Goal: Task Accomplishment & Management: Complete application form

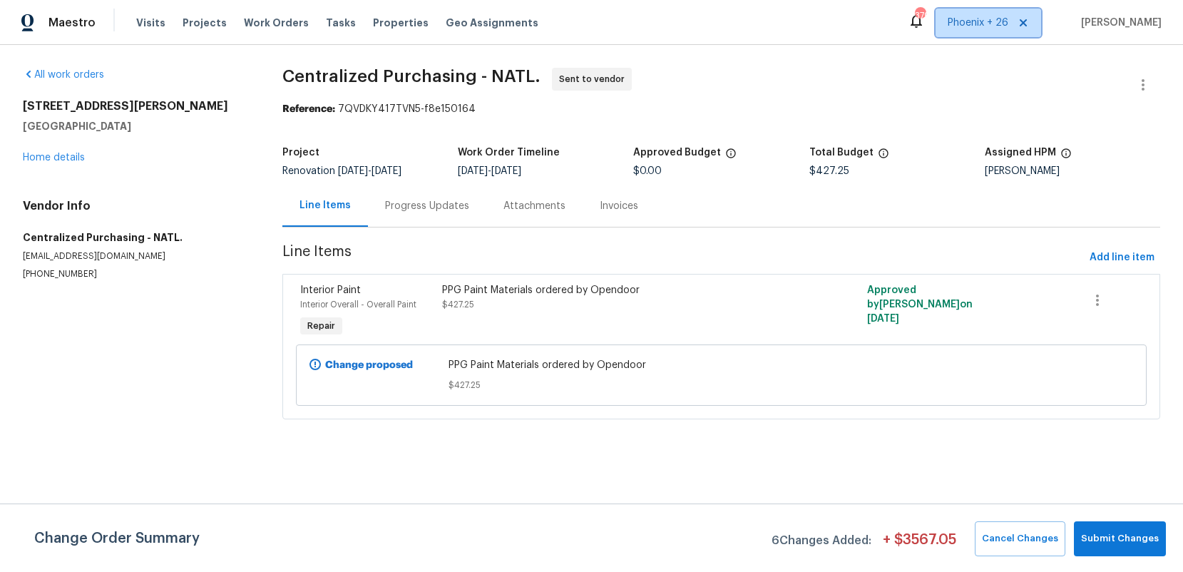
click at [971, 28] on span "Phoenix + 26" at bounding box center [978, 23] width 61 height 14
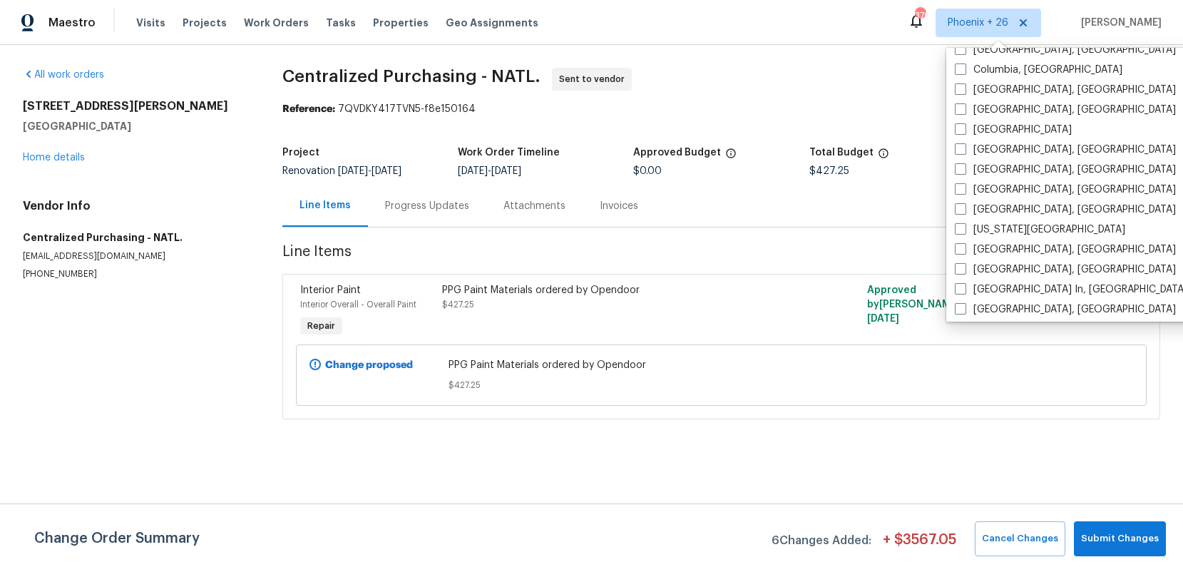
scroll to position [727, 0]
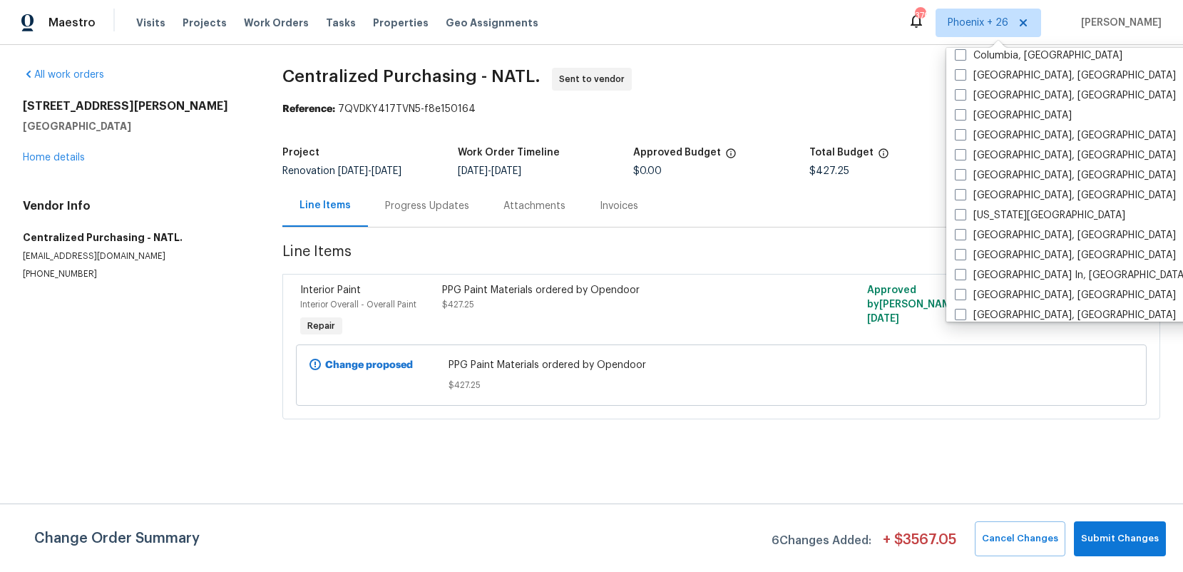
click at [982, 168] on label "[GEOGRAPHIC_DATA], [GEOGRAPHIC_DATA]" at bounding box center [1065, 175] width 221 height 14
click at [964, 168] on input "[GEOGRAPHIC_DATA], [GEOGRAPHIC_DATA]" at bounding box center [959, 172] width 9 height 9
checkbox input "true"
click at [983, 160] on label "[GEOGRAPHIC_DATA], [GEOGRAPHIC_DATA]" at bounding box center [1066, 155] width 221 height 14
click at [966, 158] on input "[GEOGRAPHIC_DATA], [GEOGRAPHIC_DATA]" at bounding box center [960, 152] width 9 height 9
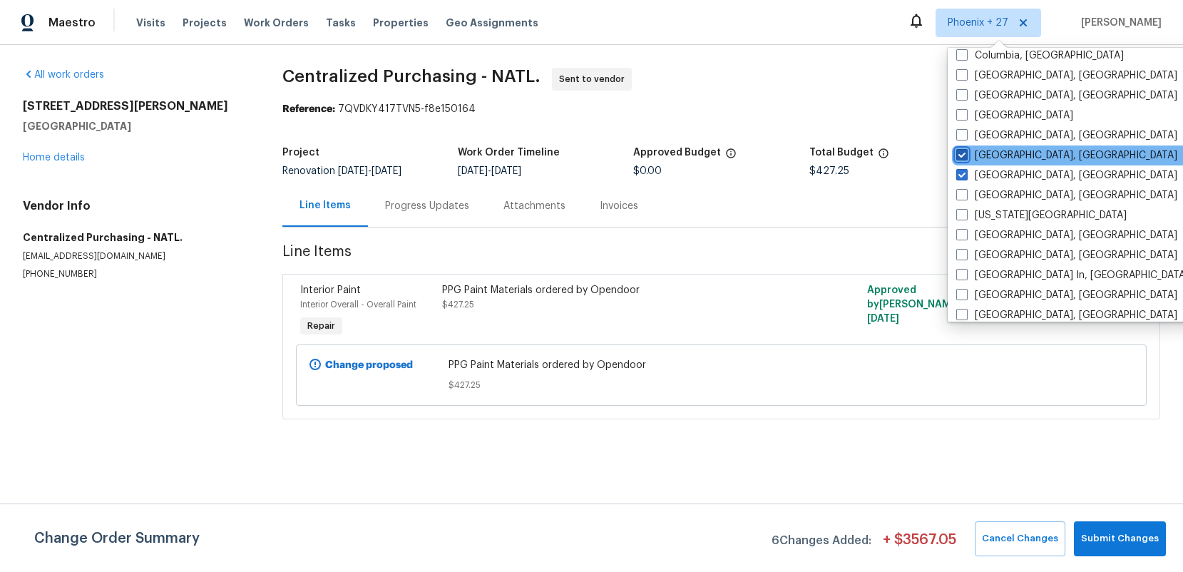
checkbox input "true"
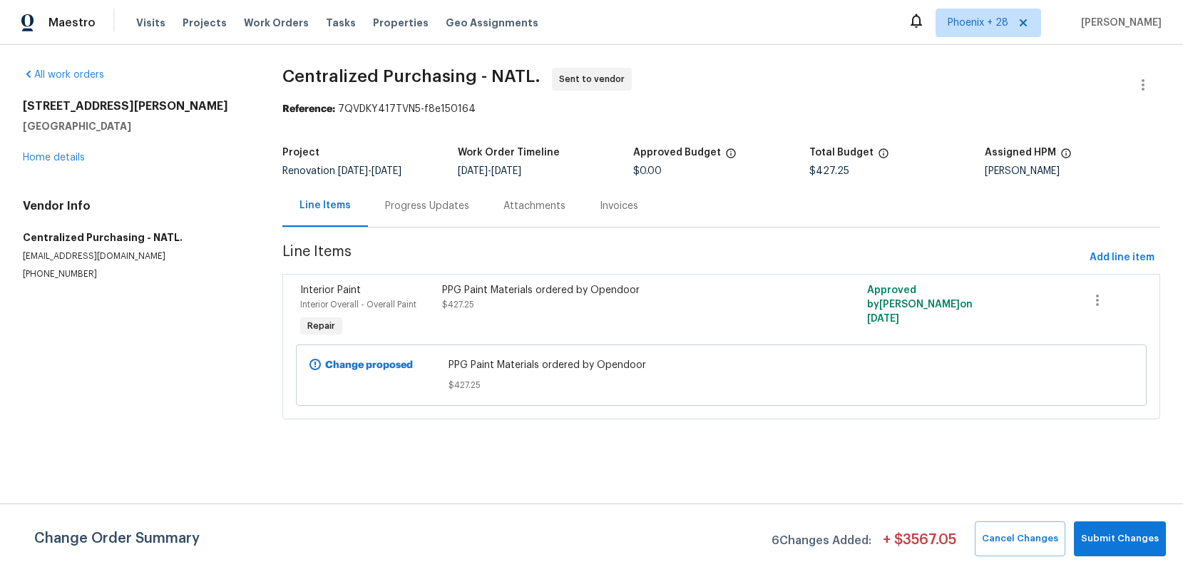
drag, startPoint x: 299, startPoint y: 63, endPoint x: 236, endPoint y: 11, distance: 81.1
click at [276, 41] on div "Maestro Visits Projects Work Orders Tasks Properties Geo Assignments Phoenix + …" at bounding box center [591, 229] width 1183 height 459
click at [259, 24] on span "Work Orders" at bounding box center [276, 23] width 65 height 14
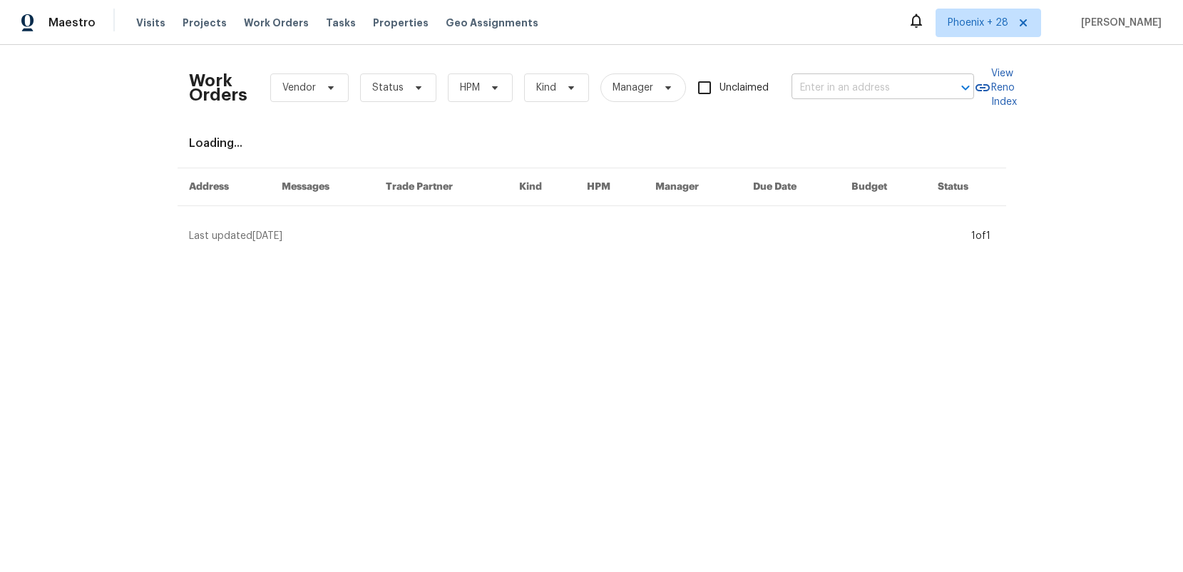
click at [865, 93] on input "text" at bounding box center [863, 88] width 143 height 22
paste input "[STREET_ADDRESS]"
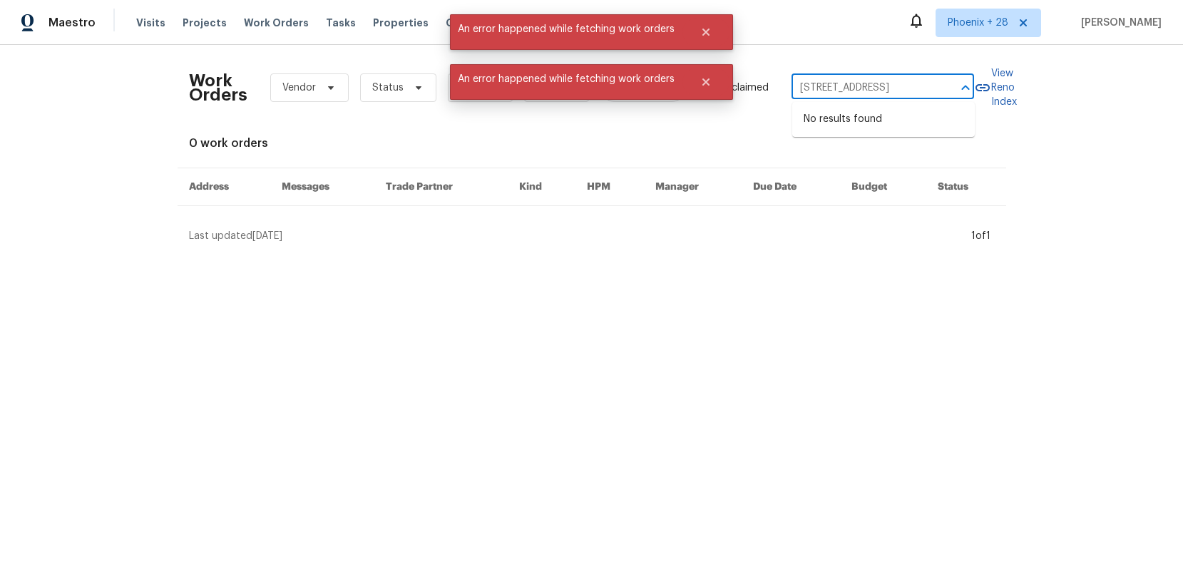
type input "[STREET_ADDRESS]"
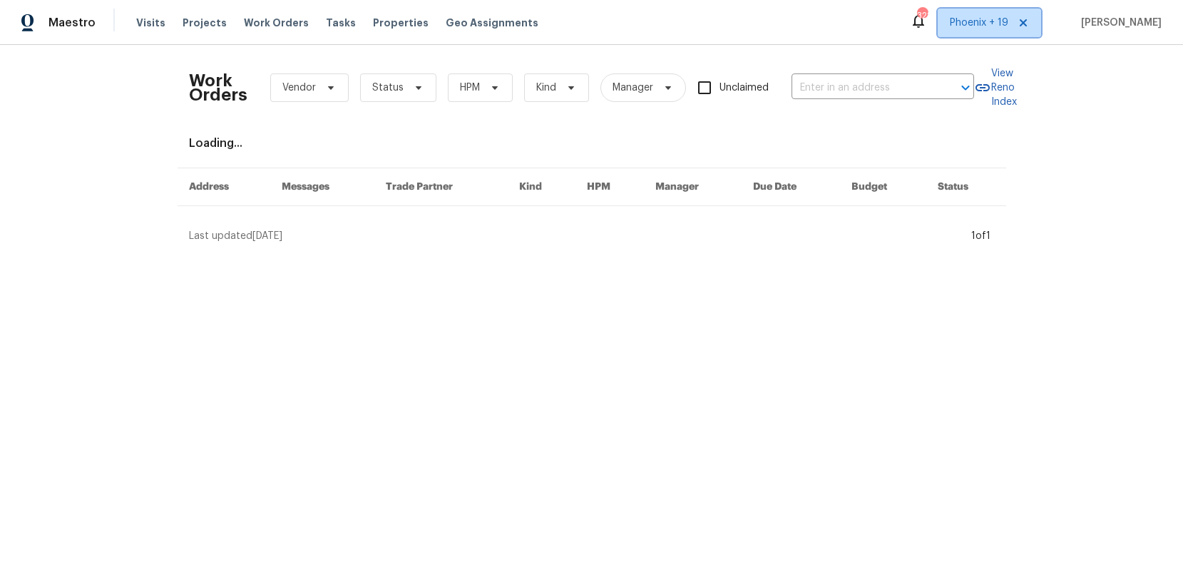
click at [954, 31] on span "Phoenix + 19" at bounding box center [989, 23] width 103 height 29
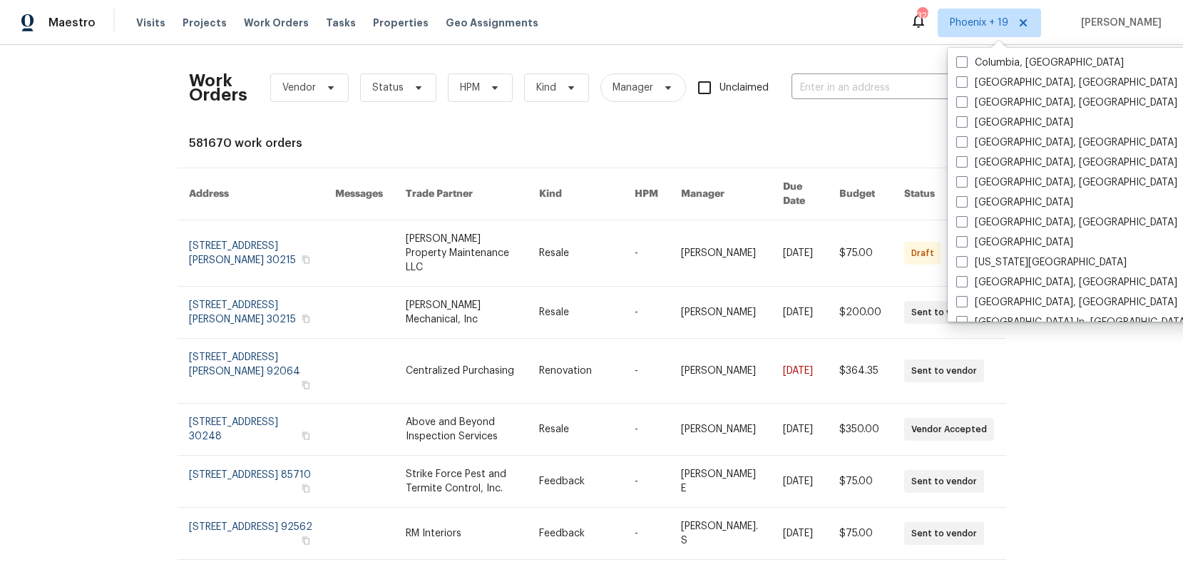
scroll to position [629, 0]
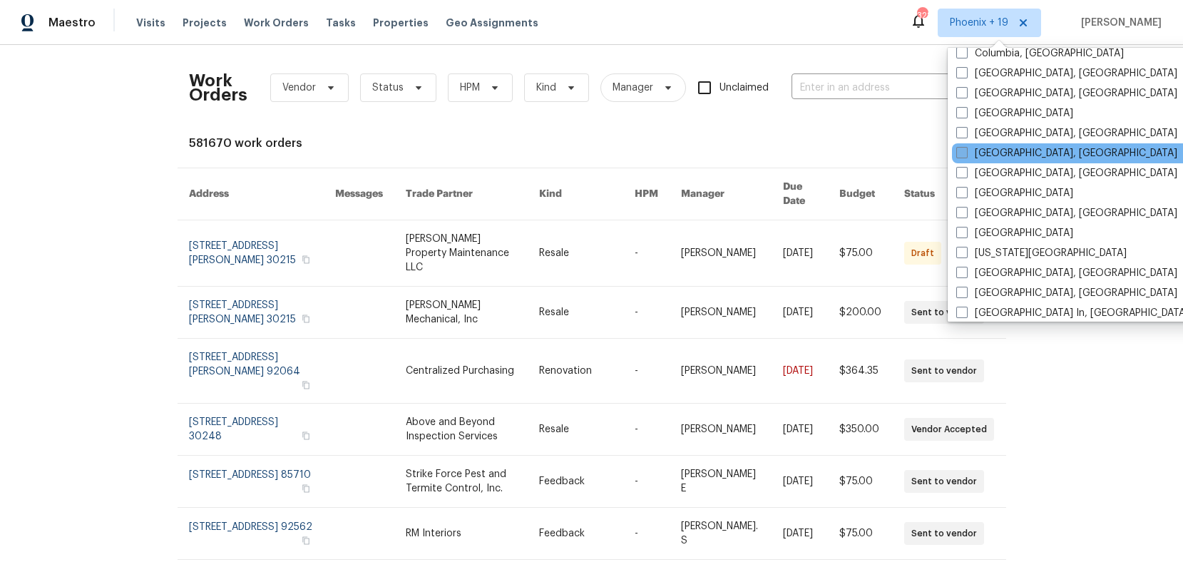
drag, startPoint x: 992, startPoint y: 155, endPoint x: 983, endPoint y: 152, distance: 9.7
click at [992, 155] on label "[GEOGRAPHIC_DATA], [GEOGRAPHIC_DATA]" at bounding box center [1066, 153] width 221 height 14
click at [966, 155] on input "[GEOGRAPHIC_DATA], [GEOGRAPHIC_DATA]" at bounding box center [960, 150] width 9 height 9
checkbox input "true"
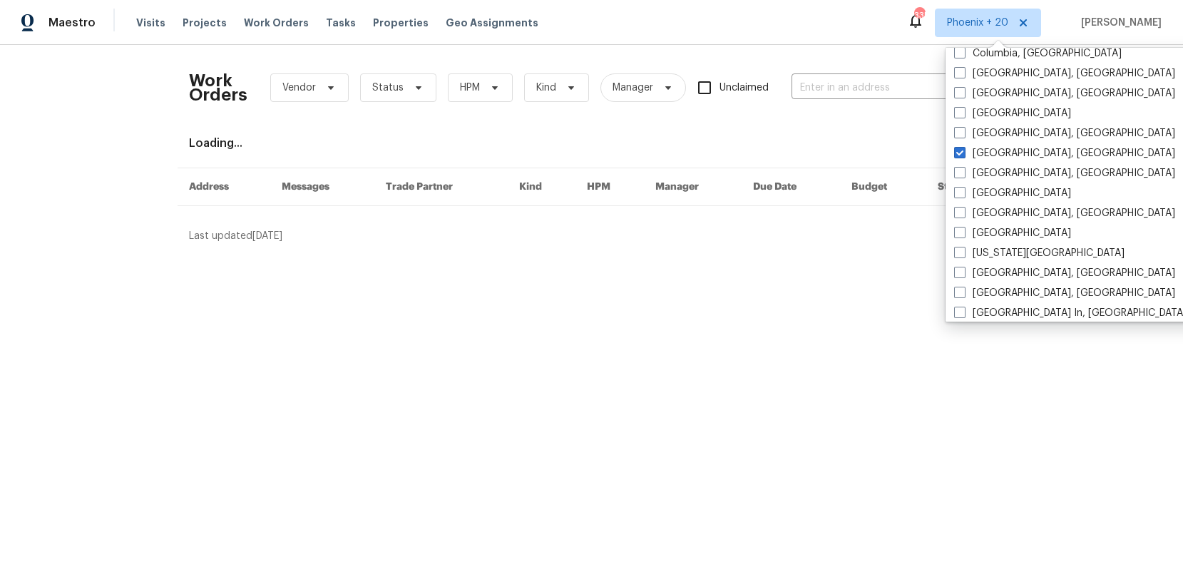
click at [872, 101] on div "Work Orders Vendor Status HPM Kind Manager Unclaimed ​" at bounding box center [581, 87] width 785 height 63
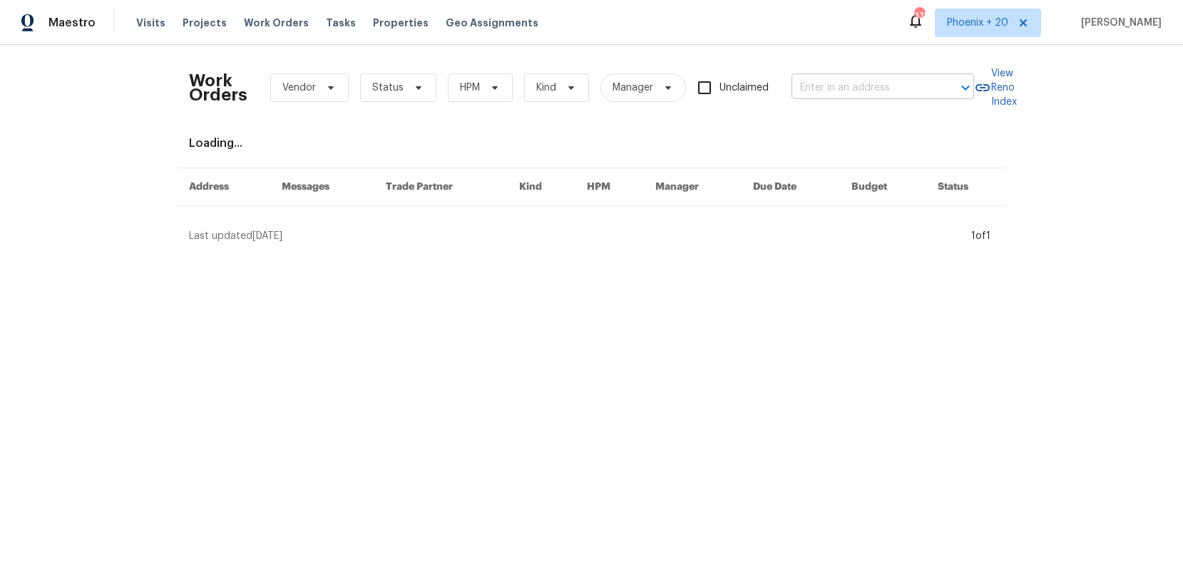
click at [854, 92] on input "text" at bounding box center [863, 88] width 143 height 22
paste input "[STREET_ADDRESS]"
type input "[STREET_ADDRESS]"
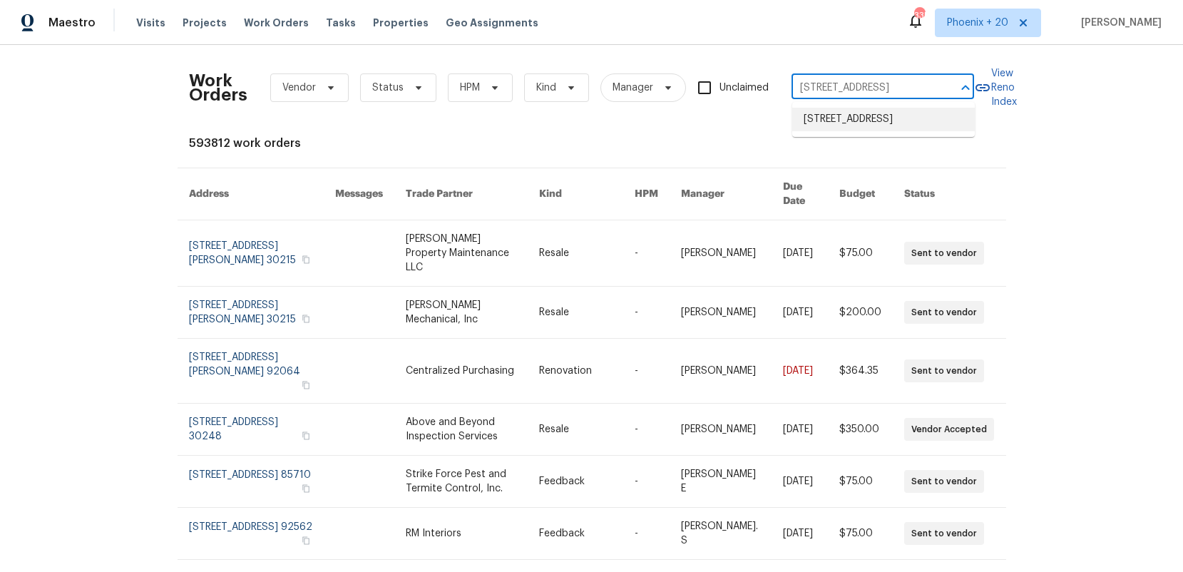
click at [854, 124] on li "[STREET_ADDRESS]" at bounding box center [883, 120] width 183 height 24
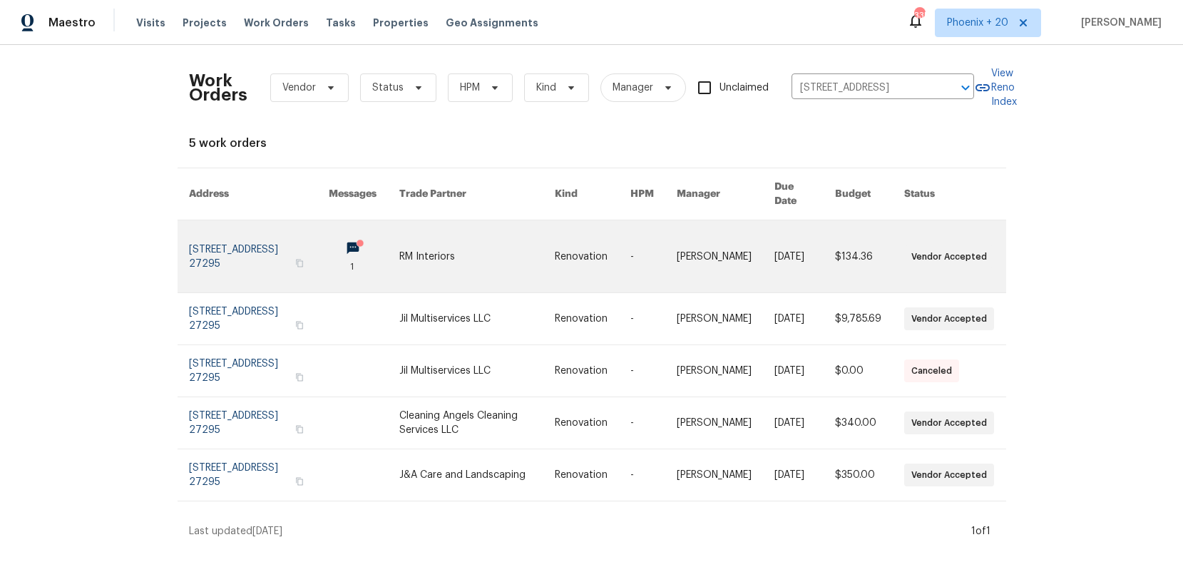
click at [471, 251] on link at bounding box center [476, 256] width 155 height 72
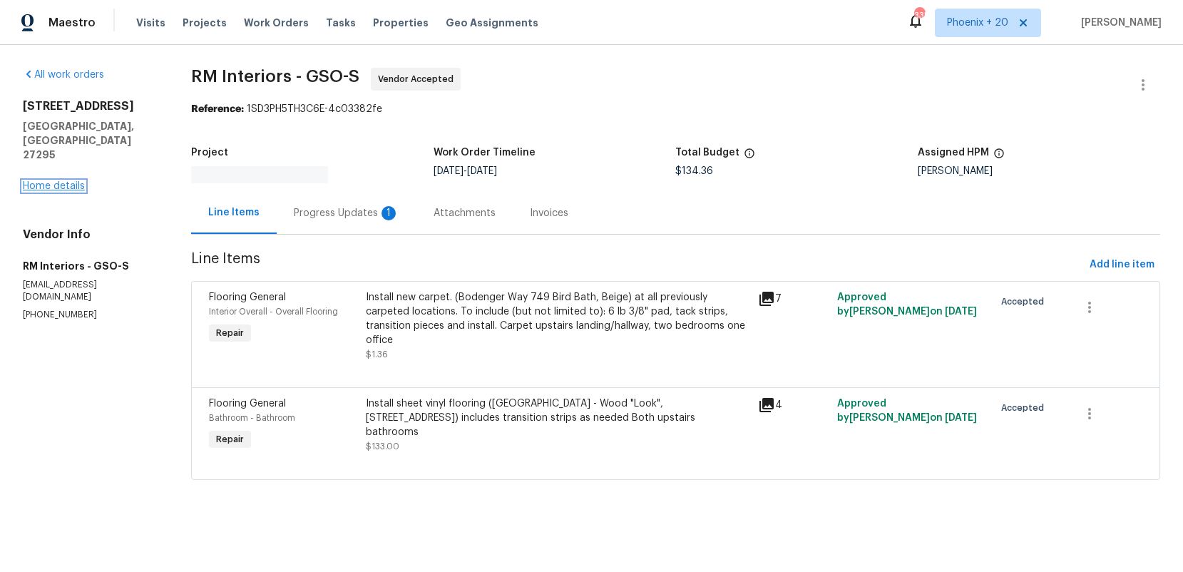
click at [66, 181] on link "Home details" at bounding box center [54, 186] width 62 height 10
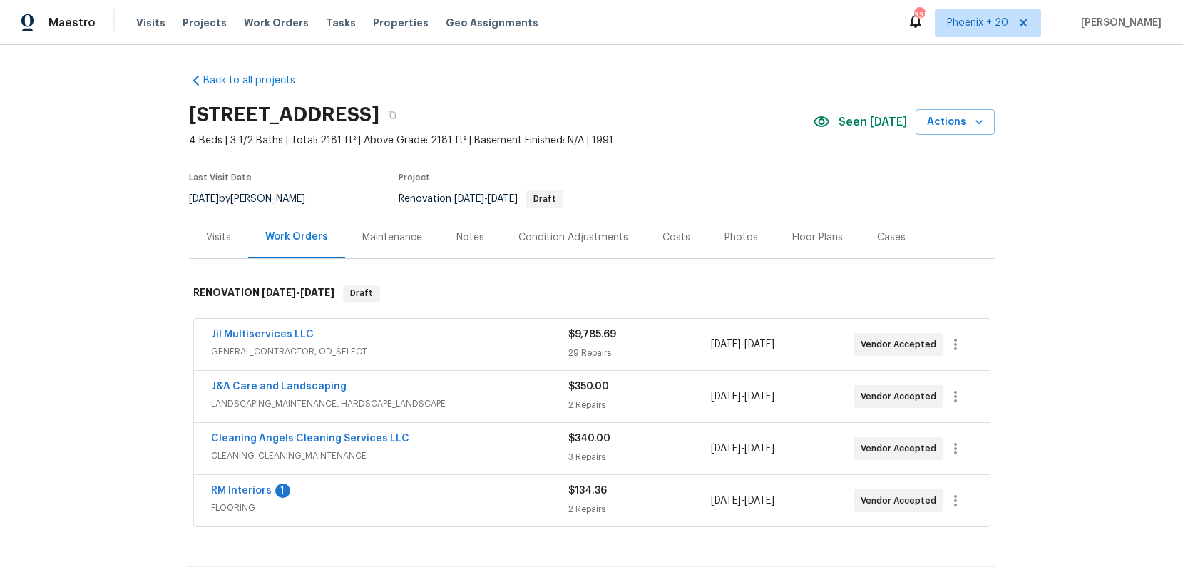
scroll to position [178, 0]
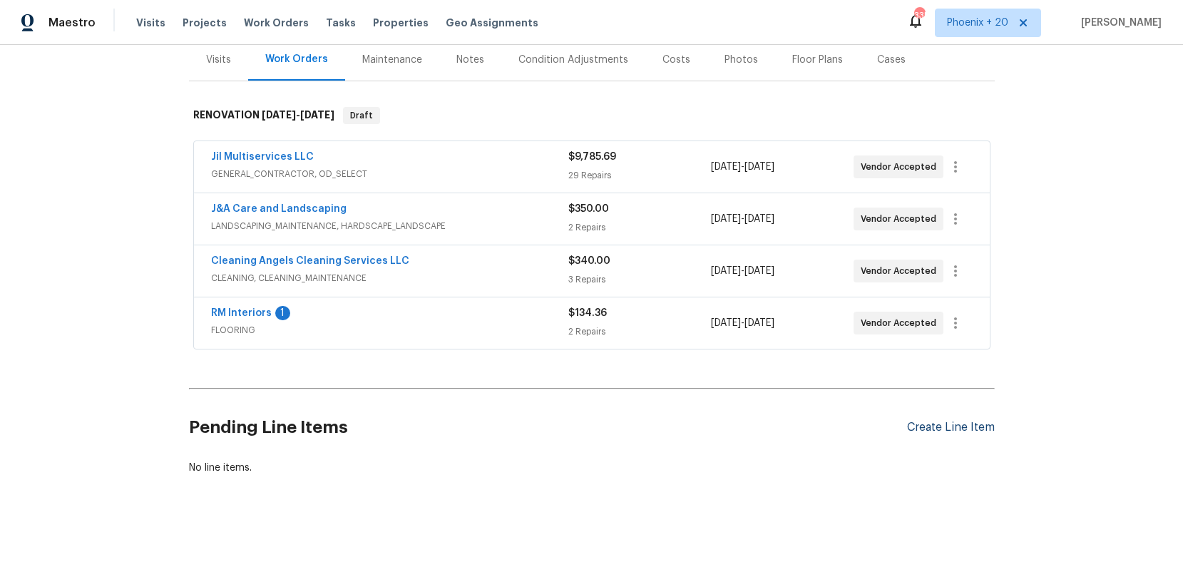
click at [922, 428] on div "Create Line Item" at bounding box center [951, 428] width 88 height 14
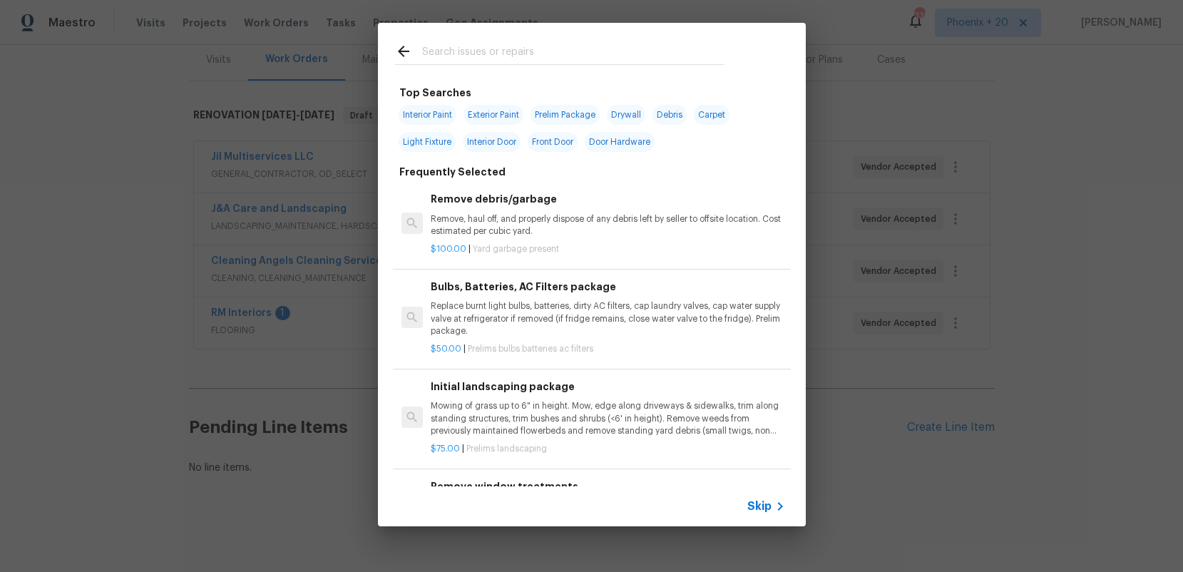
click at [451, 38] on div at bounding box center [560, 51] width 364 height 56
click at [471, 49] on input "text" at bounding box center [573, 53] width 302 height 21
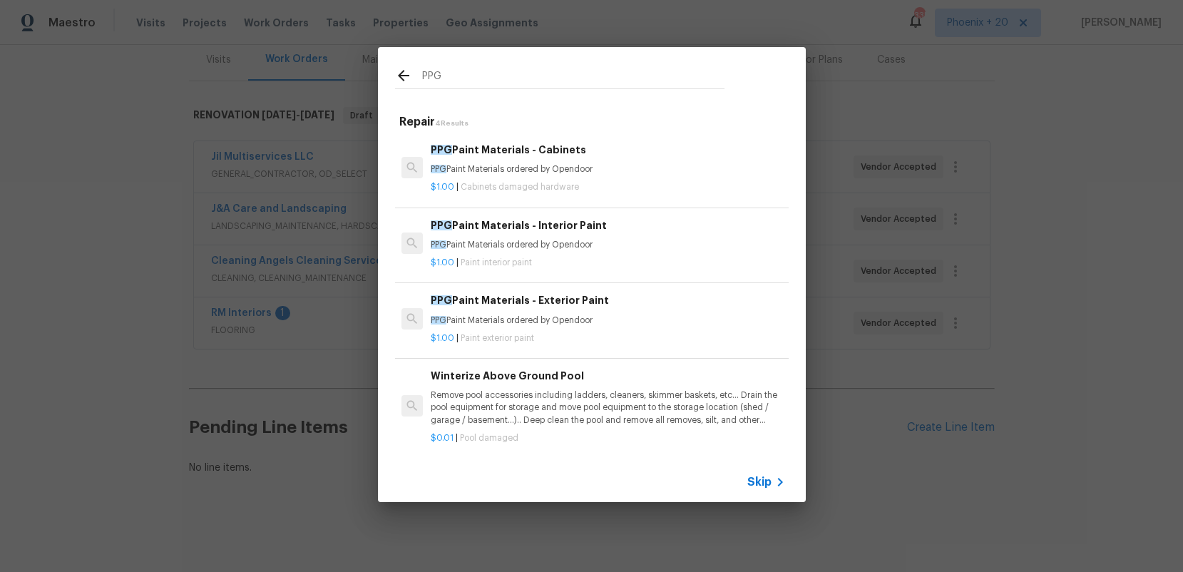
type input "PPG"
click at [628, 182] on p "$1.00 | Cabinets damaged hardware" at bounding box center [608, 187] width 354 height 12
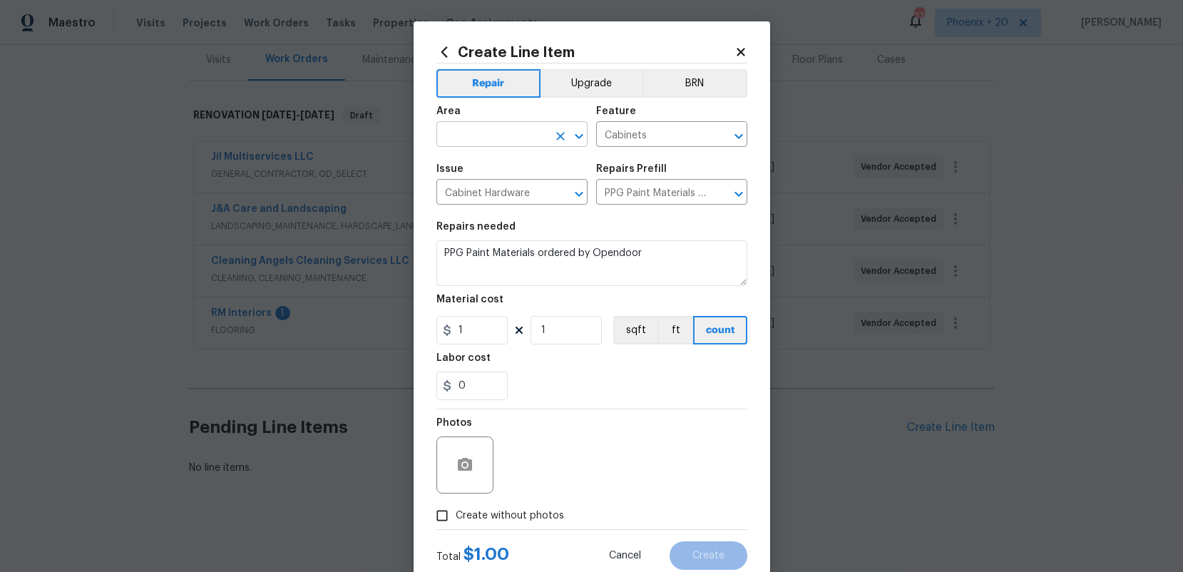
click at [510, 139] on input "text" at bounding box center [492, 136] width 111 height 22
drag, startPoint x: 512, startPoint y: 191, endPoint x: 483, endPoint y: 314, distance: 126.1
click at [512, 191] on li "Interior Overall" at bounding box center [512, 191] width 151 height 24
type input "Interior Overall"
click at [482, 329] on input "1" at bounding box center [472, 330] width 71 height 29
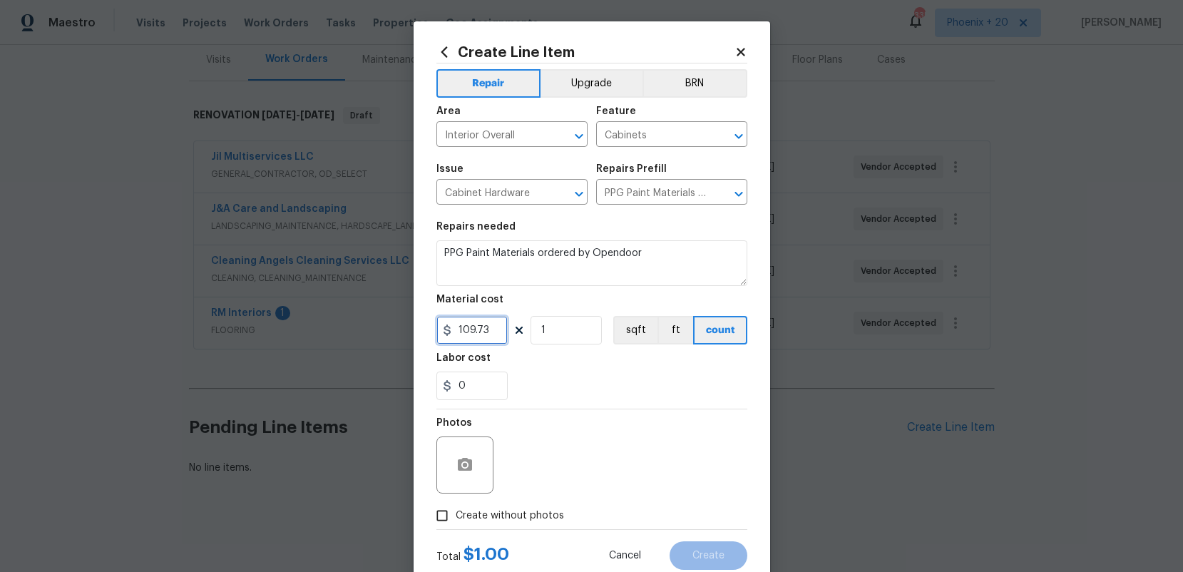
type input "109.73"
click at [540, 510] on span "Create without photos" at bounding box center [510, 516] width 108 height 15
click at [456, 510] on input "Create without photos" at bounding box center [442, 515] width 27 height 27
checkbox input "true"
click at [550, 466] on textarea at bounding box center [626, 465] width 243 height 57
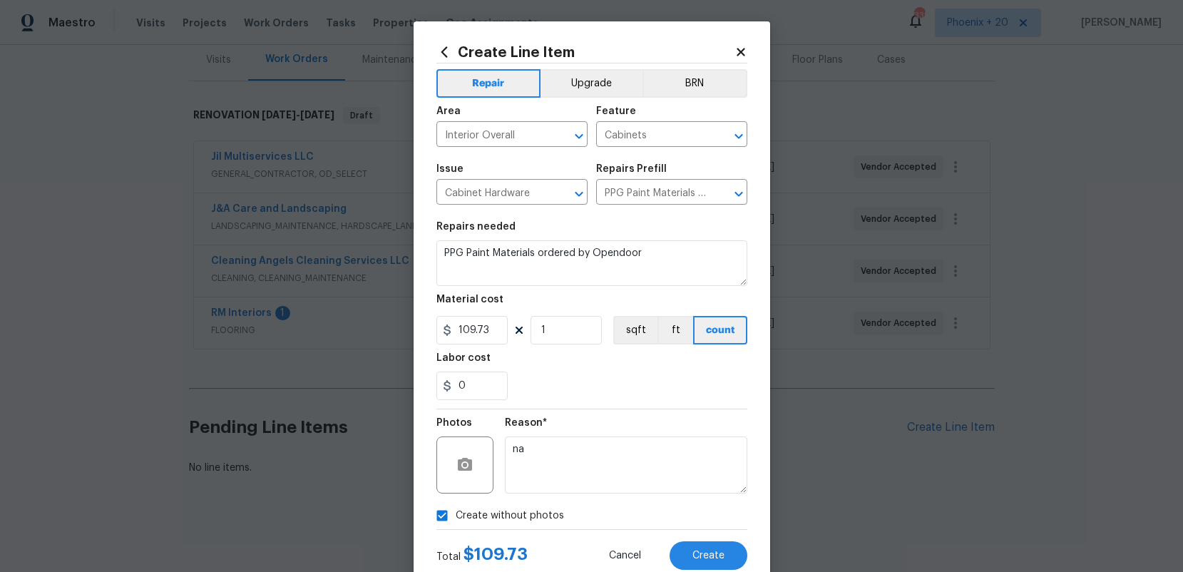
type textarea "n"
type textarea "NA"
click at [718, 551] on span "Create" at bounding box center [709, 556] width 32 height 11
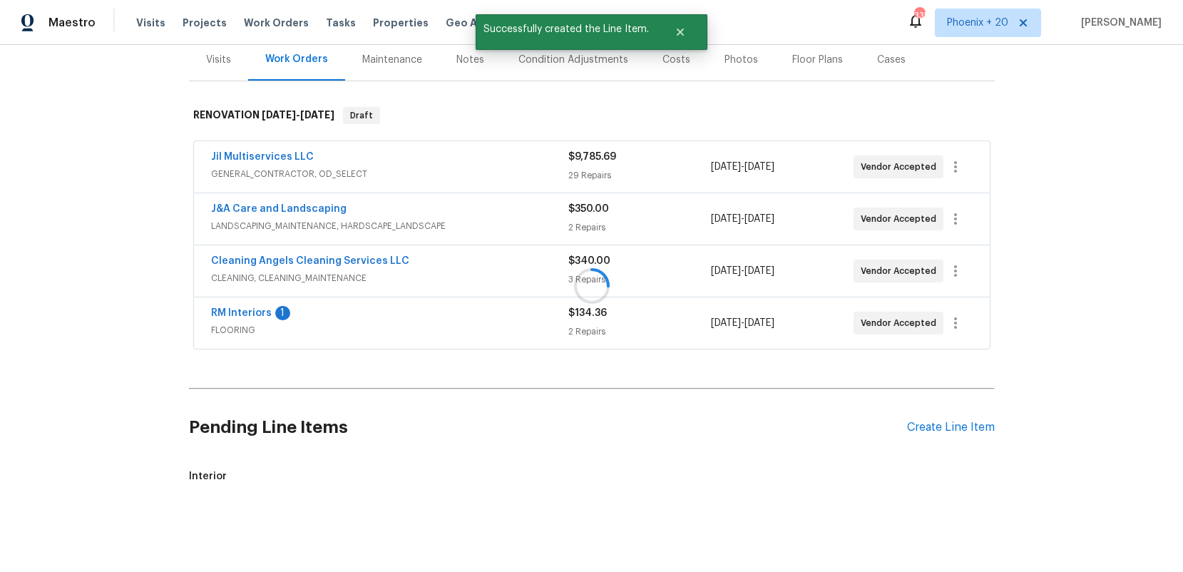
click at [972, 409] on div at bounding box center [591, 286] width 1183 height 572
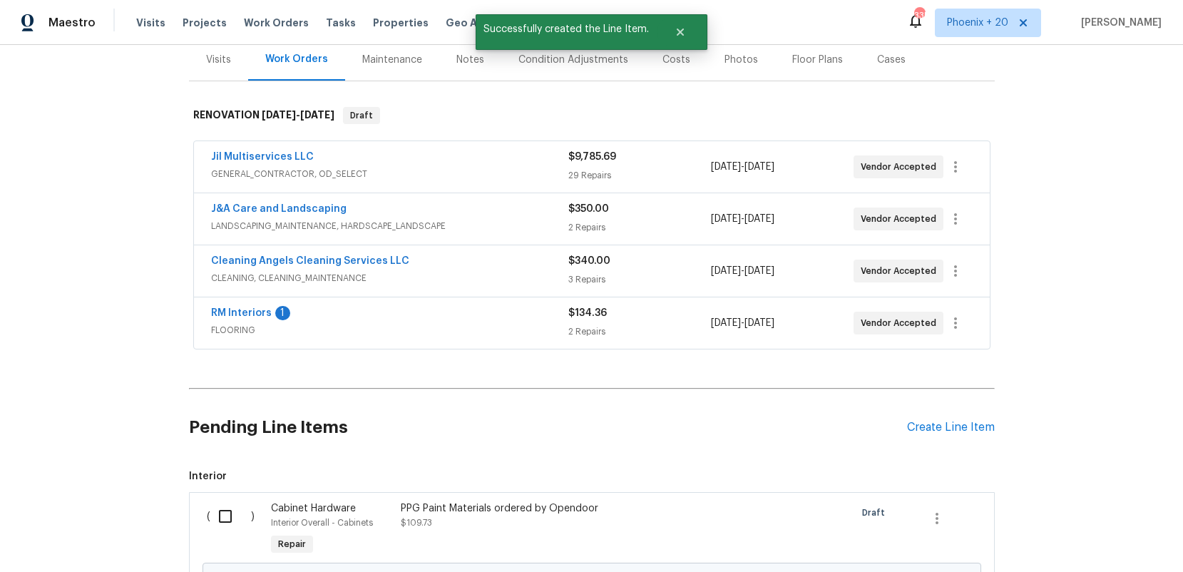
click at [966, 417] on div "Pending Line Items Create Line Item" at bounding box center [592, 427] width 806 height 66
click at [964, 424] on div "Create Line Item" at bounding box center [951, 428] width 88 height 14
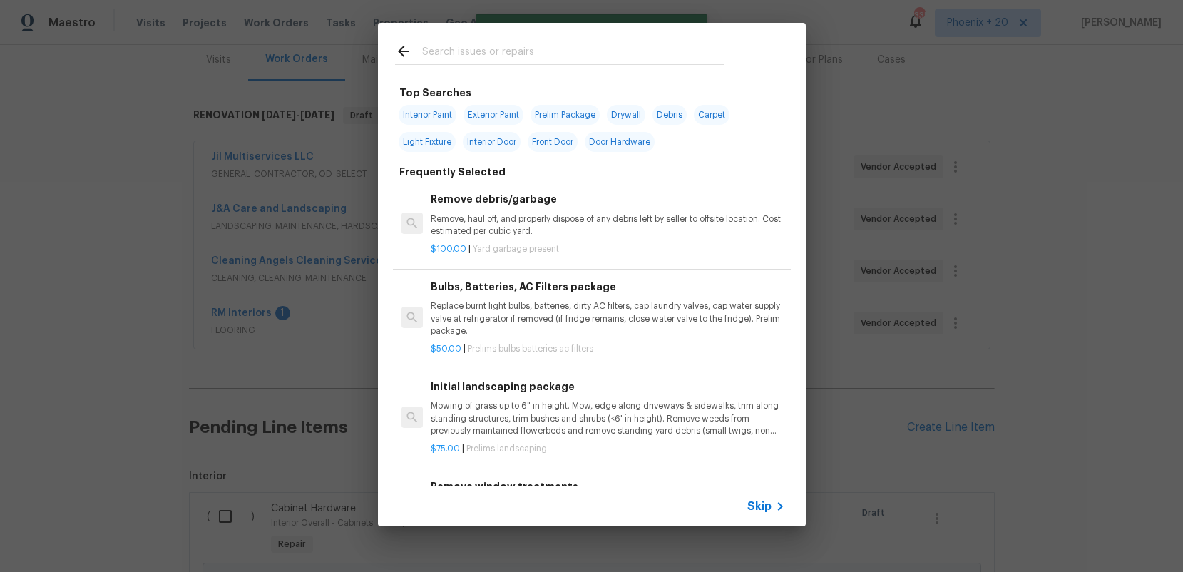
click at [690, 66] on div at bounding box center [560, 51] width 364 height 56
click at [683, 57] on input "text" at bounding box center [573, 53] width 302 height 21
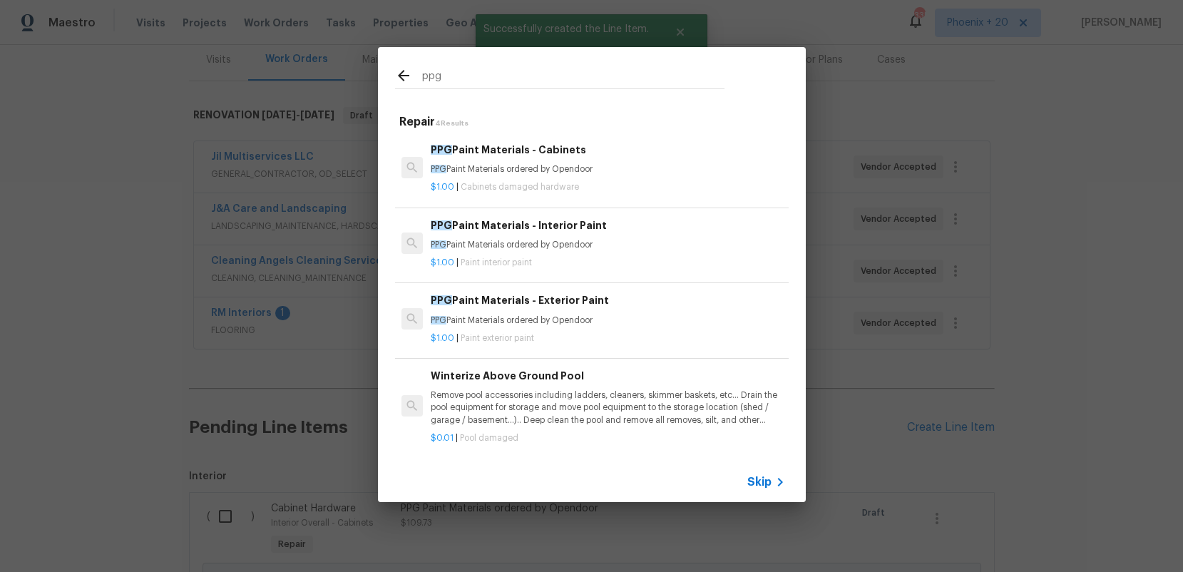
type input "ppg"
click at [704, 258] on p "$1.00 | Paint interior paint" at bounding box center [608, 263] width 354 height 12
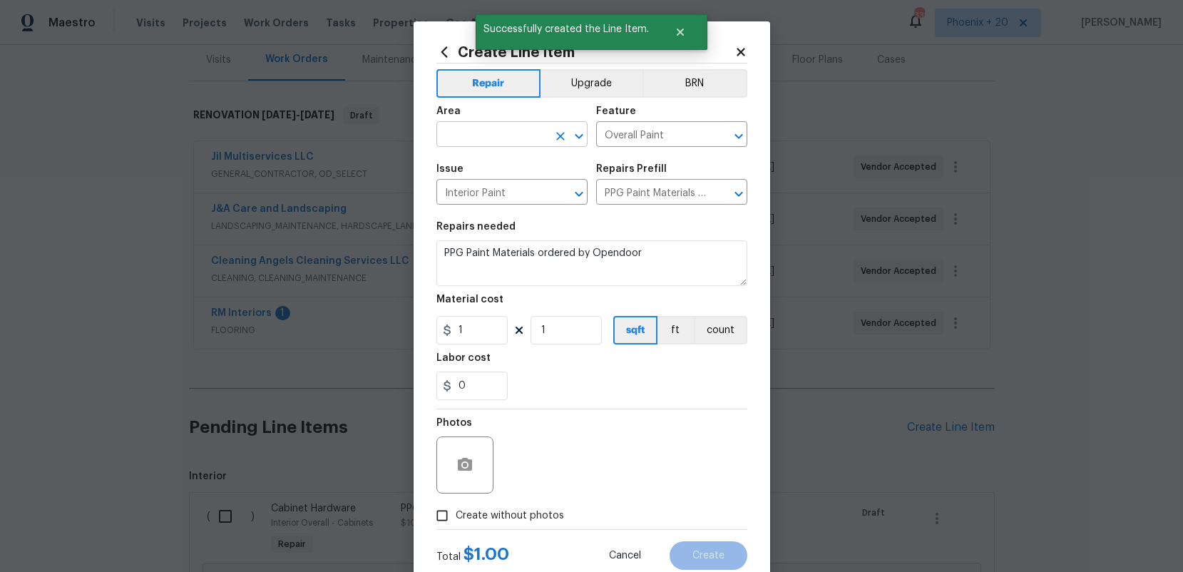
click at [497, 136] on input "text" at bounding box center [492, 136] width 111 height 22
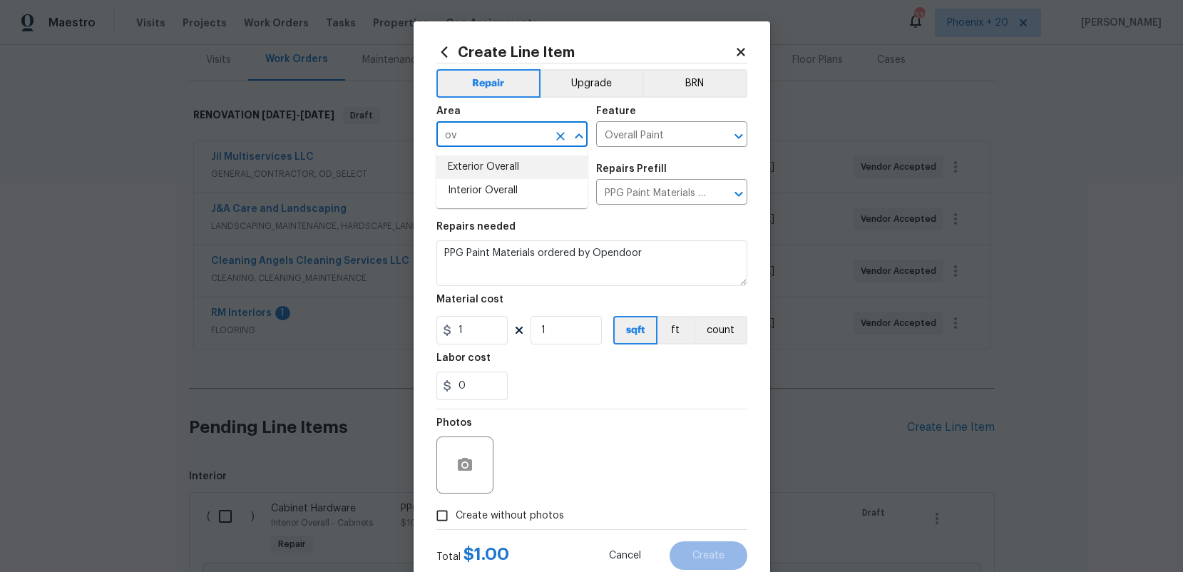
click at [505, 190] on li "Interior Overall" at bounding box center [512, 191] width 151 height 24
type input "Interior Overall"
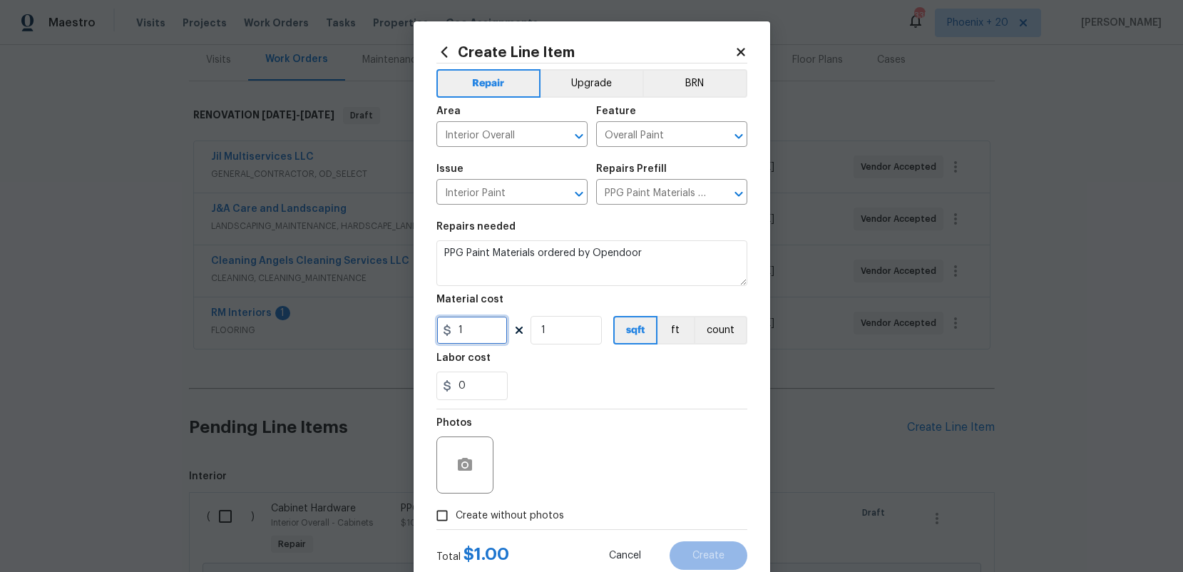
click at [472, 340] on input "1" at bounding box center [472, 330] width 71 height 29
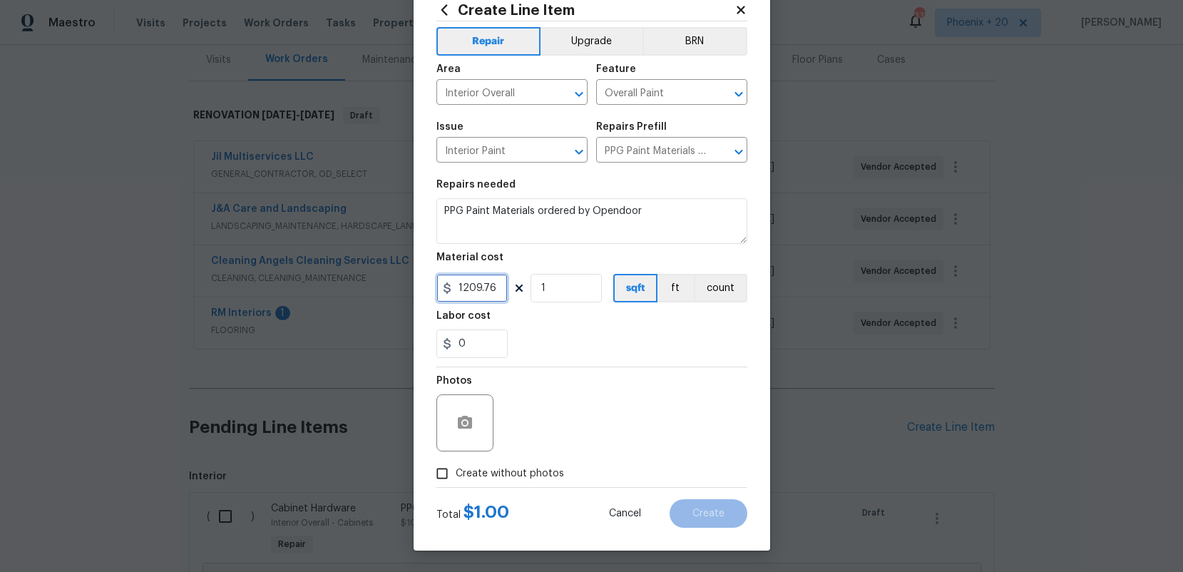
type input "1209.76"
click at [517, 463] on label "Create without photos" at bounding box center [497, 473] width 136 height 27
click at [456, 463] on input "Create without photos" at bounding box center [442, 473] width 27 height 27
checkbox input "true"
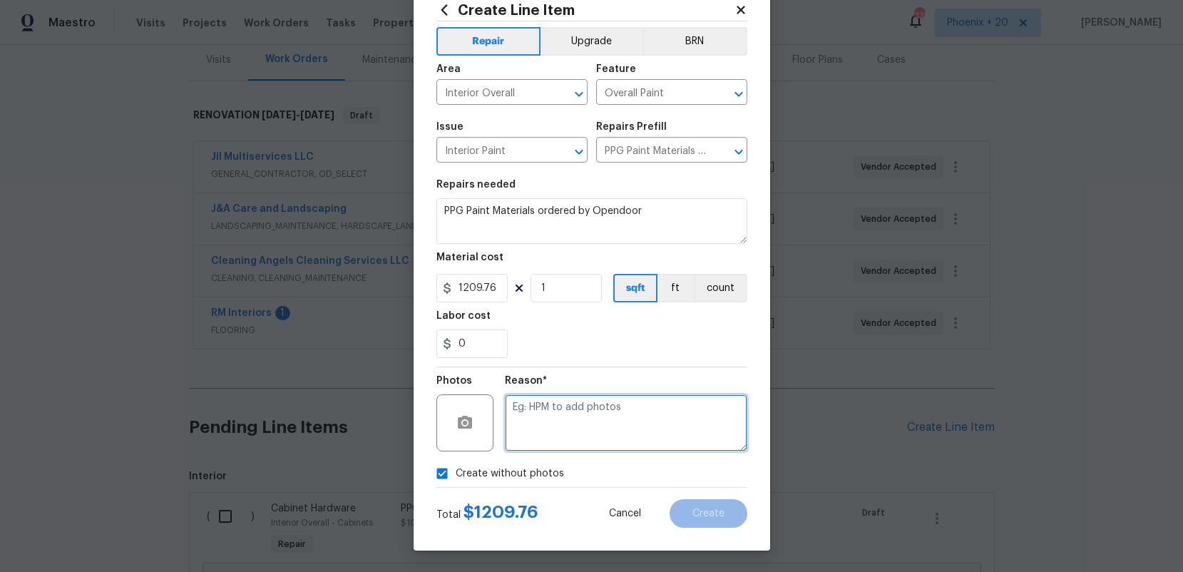
click at [553, 427] on textarea at bounding box center [626, 422] width 243 height 57
type textarea "NA"
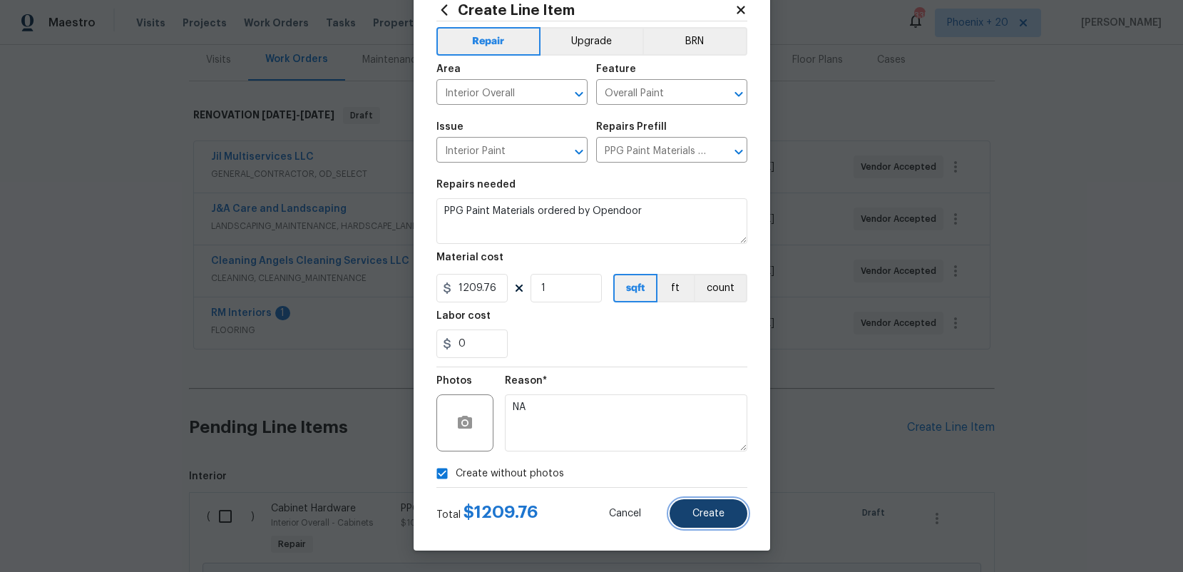
click at [687, 501] on button "Create" at bounding box center [709, 513] width 78 height 29
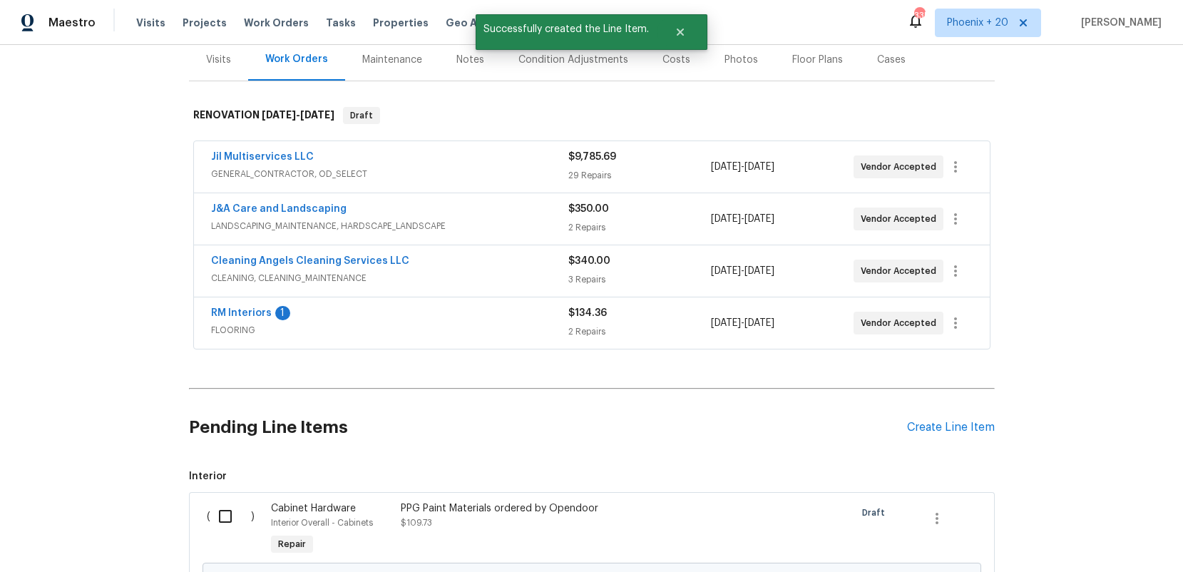
drag, startPoint x: 924, startPoint y: 444, endPoint x: 922, endPoint y: 436, distance: 8.7
click at [924, 444] on div "Pending Line Items Create Line Item" at bounding box center [592, 427] width 806 height 66
click at [924, 428] on div "Create Line Item" at bounding box center [951, 428] width 88 height 14
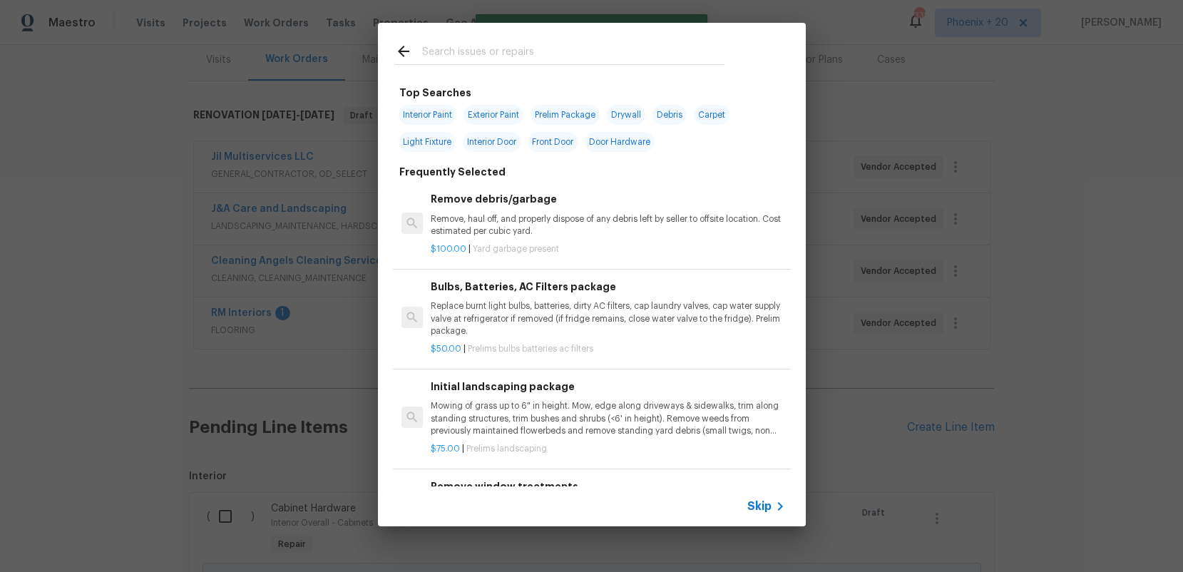
click at [551, 34] on div at bounding box center [560, 51] width 364 height 56
click at [553, 49] on input "text" at bounding box center [573, 53] width 302 height 21
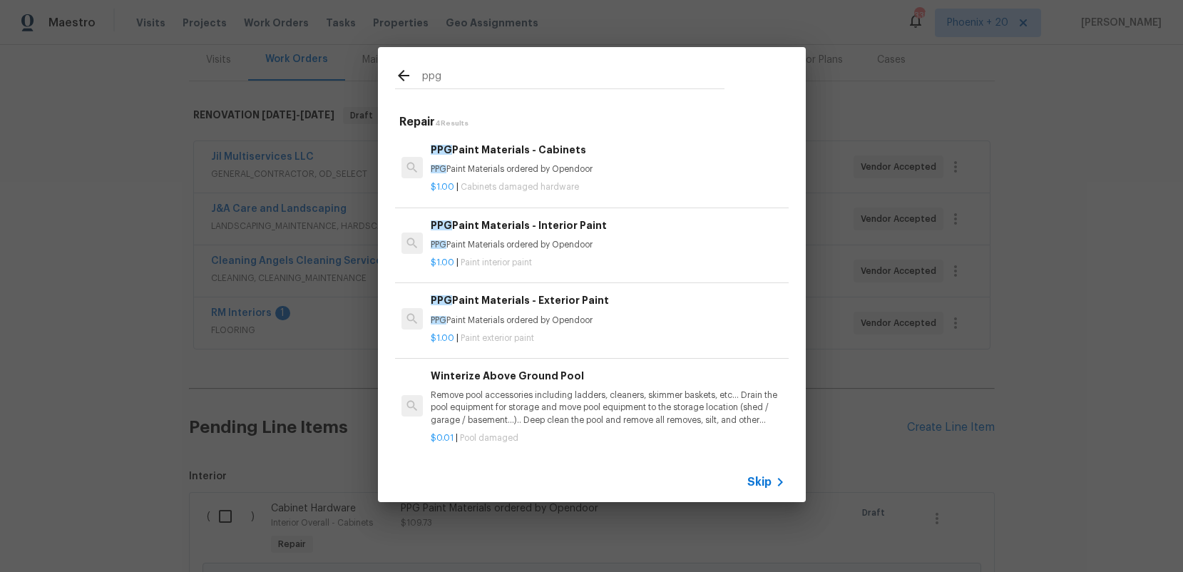
type input "ppg"
click at [596, 335] on p "$1.00 | Paint exterior paint" at bounding box center [608, 338] width 354 height 12
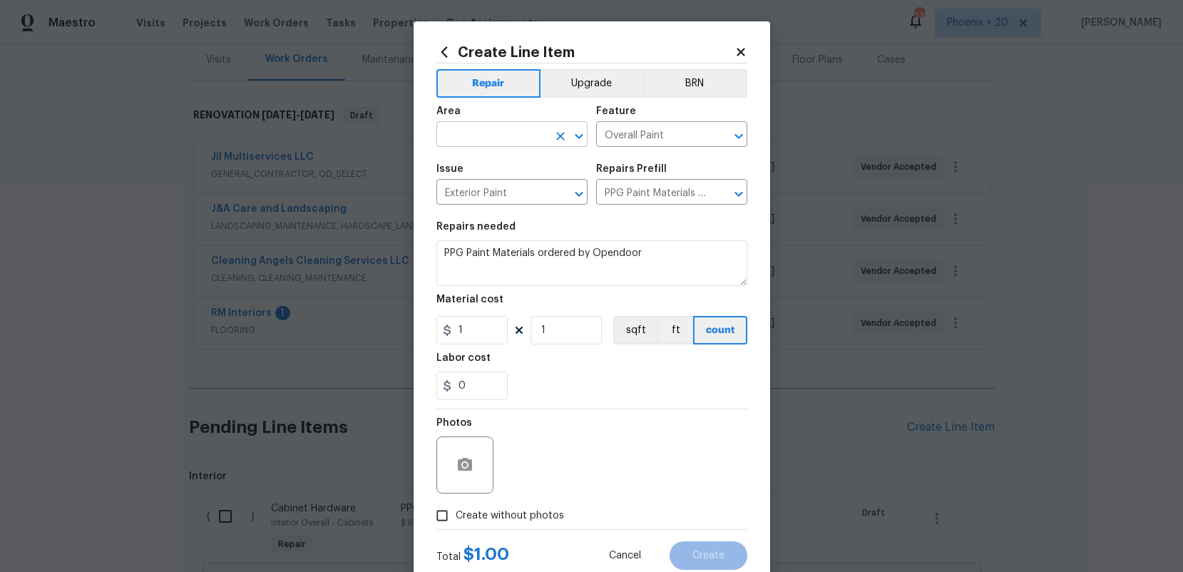
click at [509, 133] on input "text" at bounding box center [492, 136] width 111 height 22
click at [506, 161] on li "Exterior Overall" at bounding box center [512, 167] width 151 height 24
type input "Exterior Overall"
click at [485, 330] on input "1" at bounding box center [472, 330] width 71 height 29
drag, startPoint x: 485, startPoint y: 330, endPoint x: 449, endPoint y: 325, distance: 36.7
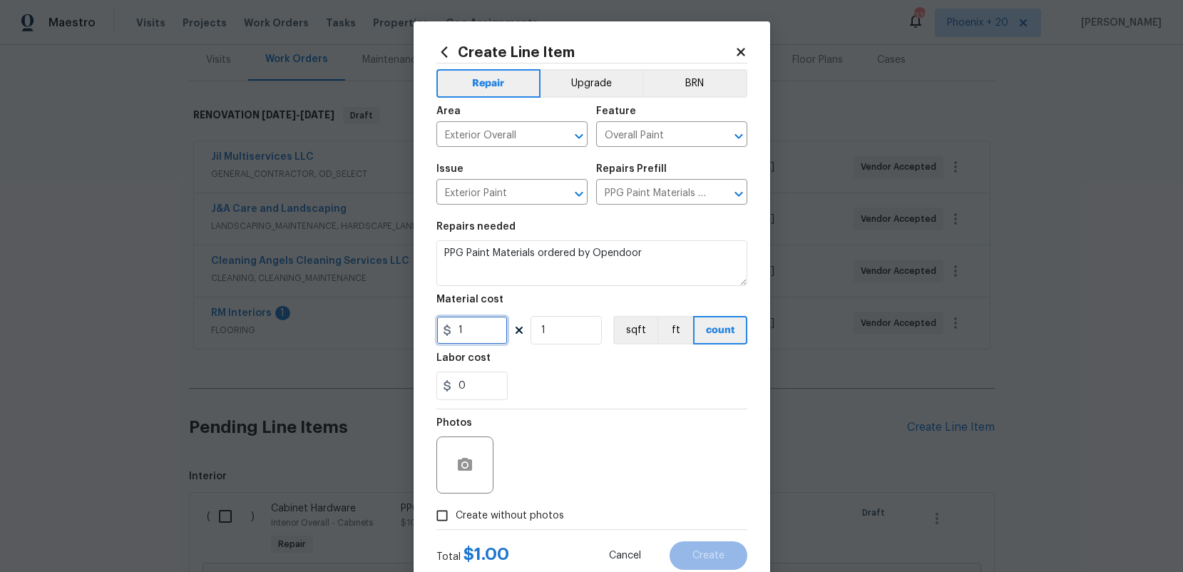
click at [449, 326] on div "1" at bounding box center [472, 330] width 71 height 29
type input "72.39"
click at [543, 506] on label "Create without photos" at bounding box center [497, 515] width 136 height 27
click at [456, 506] on input "Create without photos" at bounding box center [442, 515] width 27 height 27
checkbox input "true"
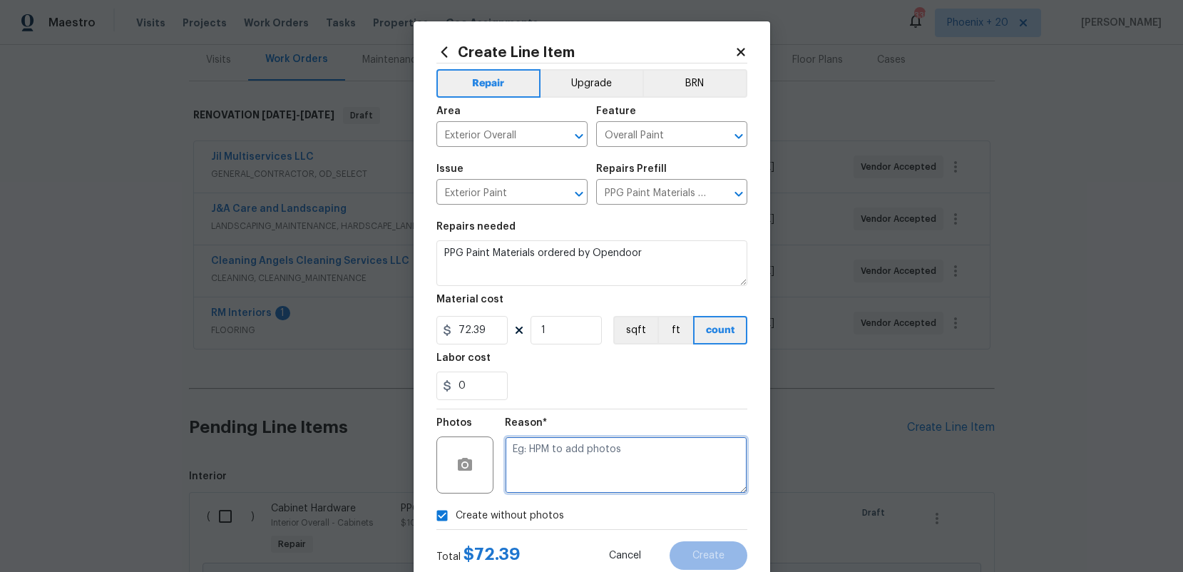
click at [574, 471] on textarea at bounding box center [626, 465] width 243 height 57
type textarea "NA"
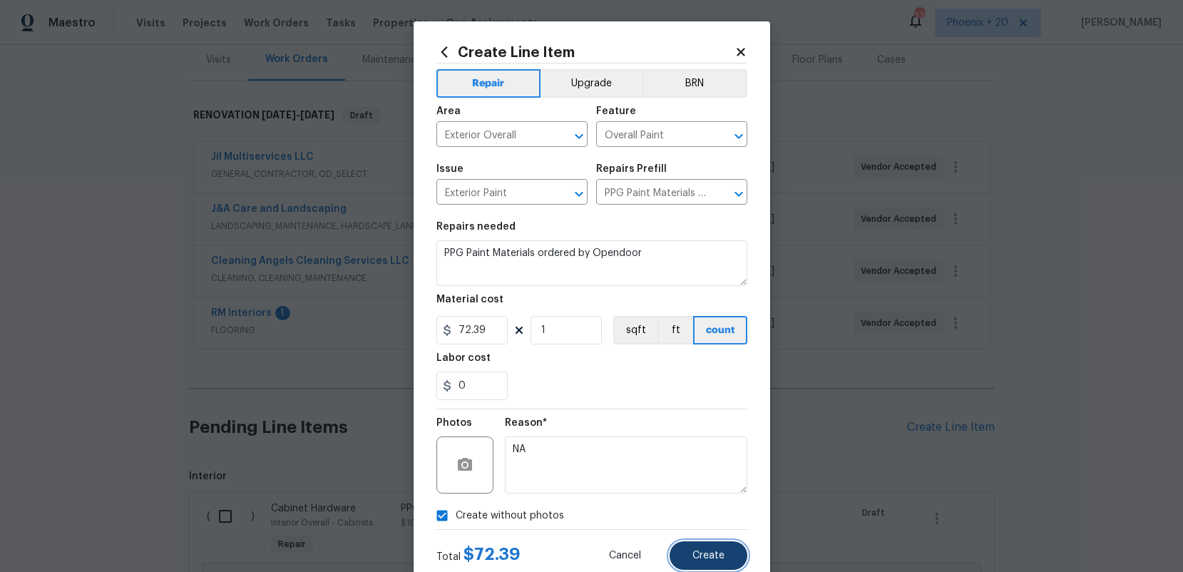
click at [705, 552] on span "Create" at bounding box center [709, 556] width 32 height 11
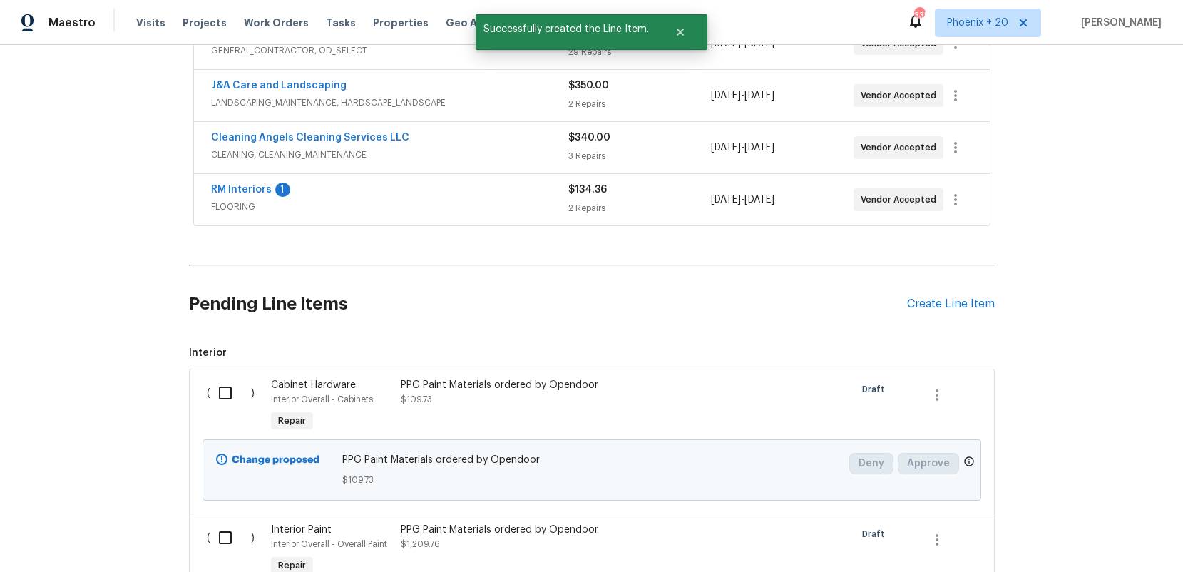
scroll to position [485, 0]
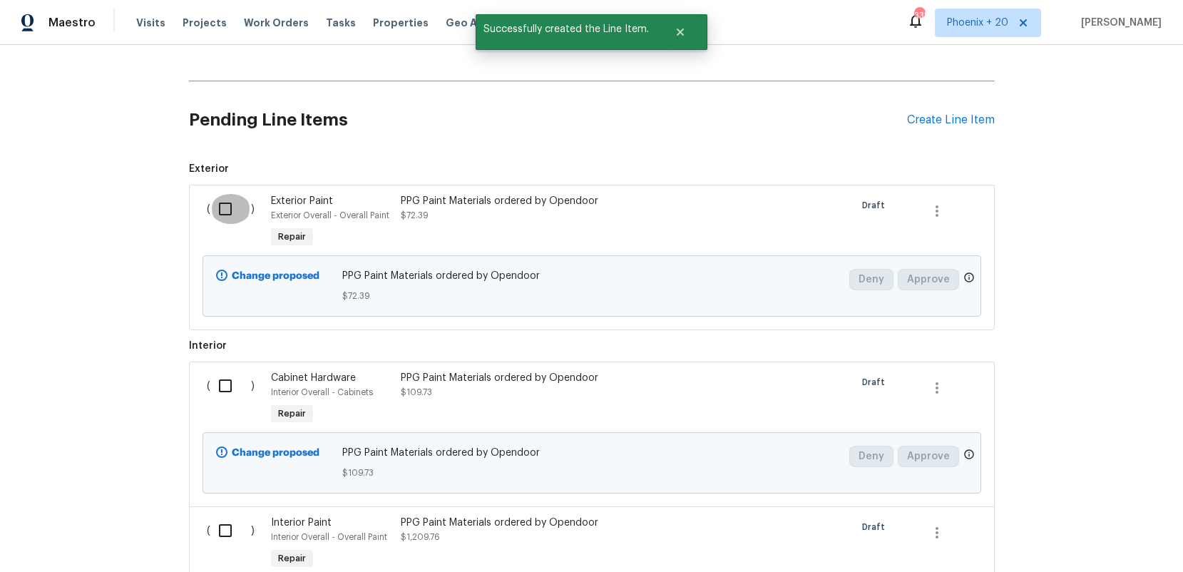
drag, startPoint x: 230, startPoint y: 218, endPoint x: 230, endPoint y: 225, distance: 7.9
click at [230, 218] on input "checkbox" at bounding box center [230, 209] width 41 height 30
checkbox input "true"
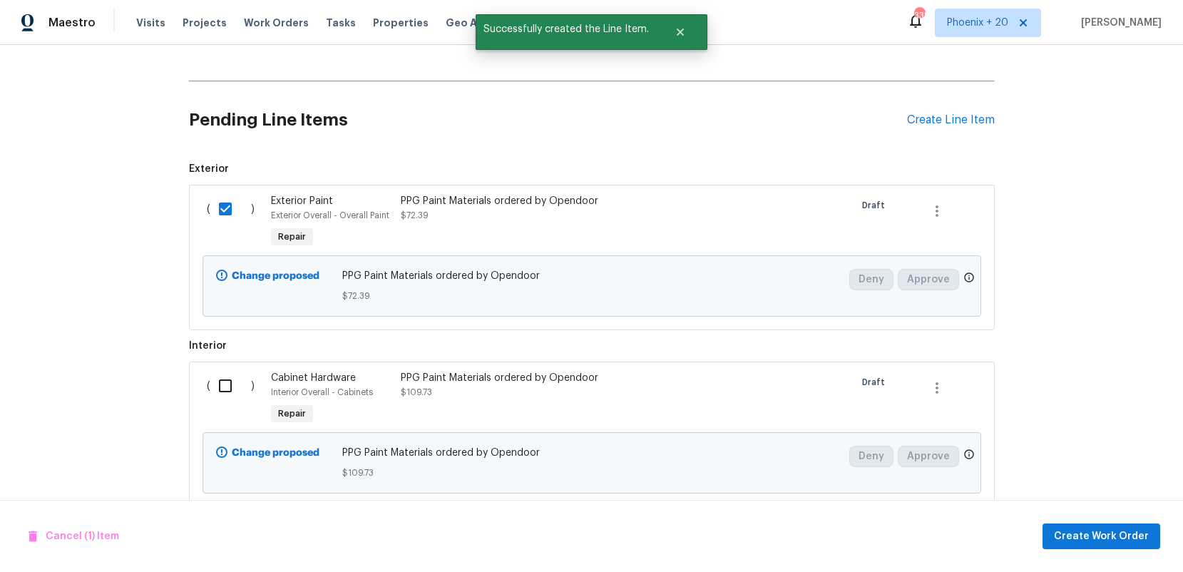
click at [233, 399] on input "checkbox" at bounding box center [230, 386] width 41 height 30
checkbox input "true"
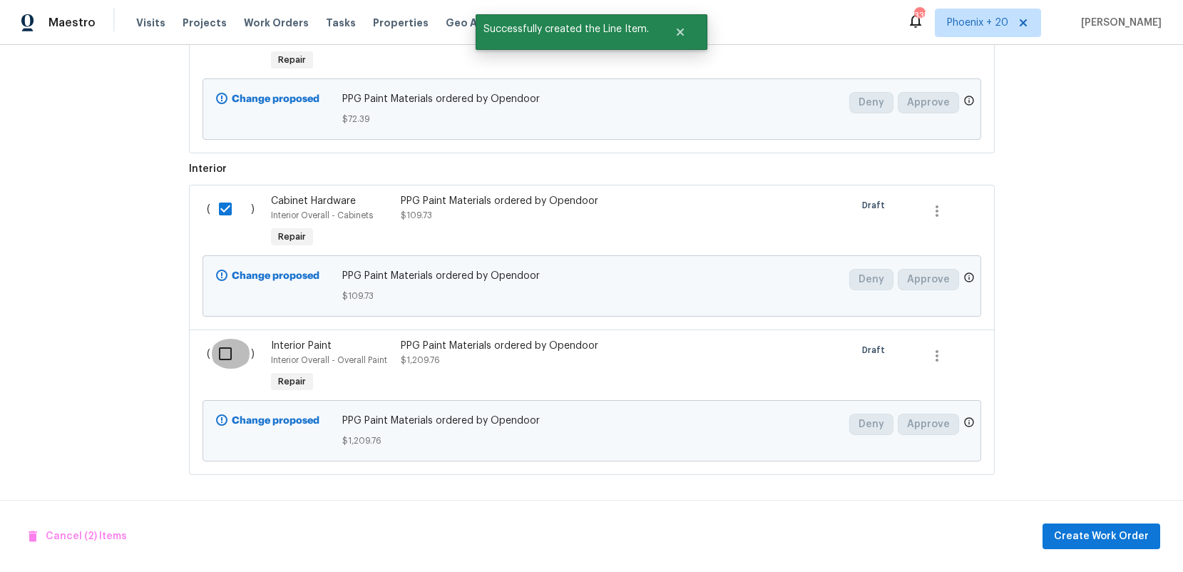
click at [230, 352] on input "checkbox" at bounding box center [230, 354] width 41 height 30
checkbox input "true"
click at [1081, 534] on span "Create Work Order" at bounding box center [1101, 537] width 95 height 18
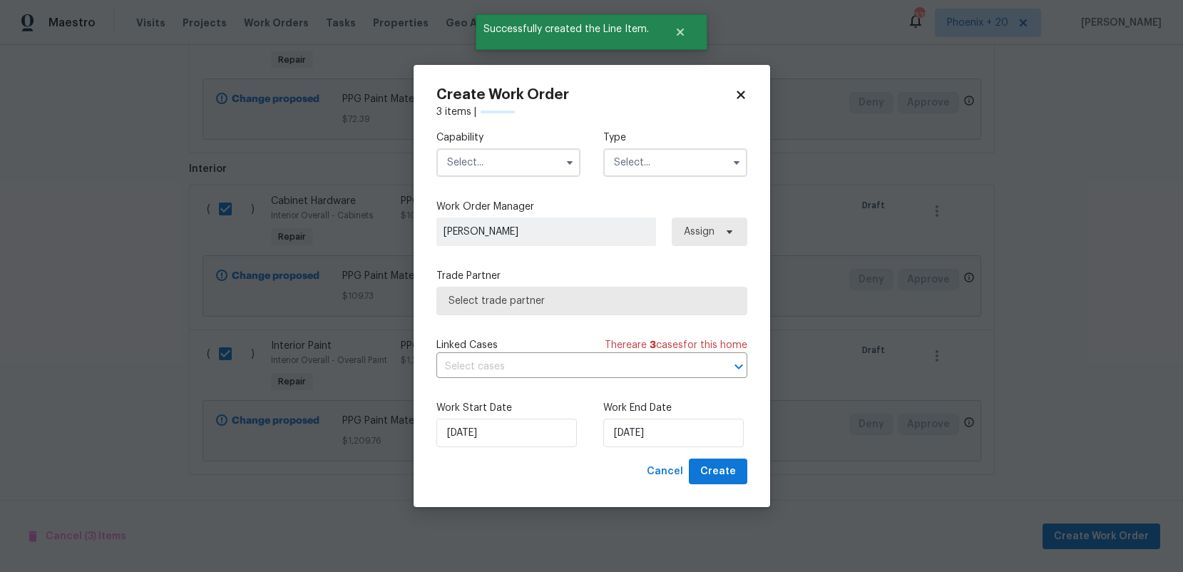
checkbox input "false"
click at [494, 157] on input "text" at bounding box center [509, 162] width 144 height 29
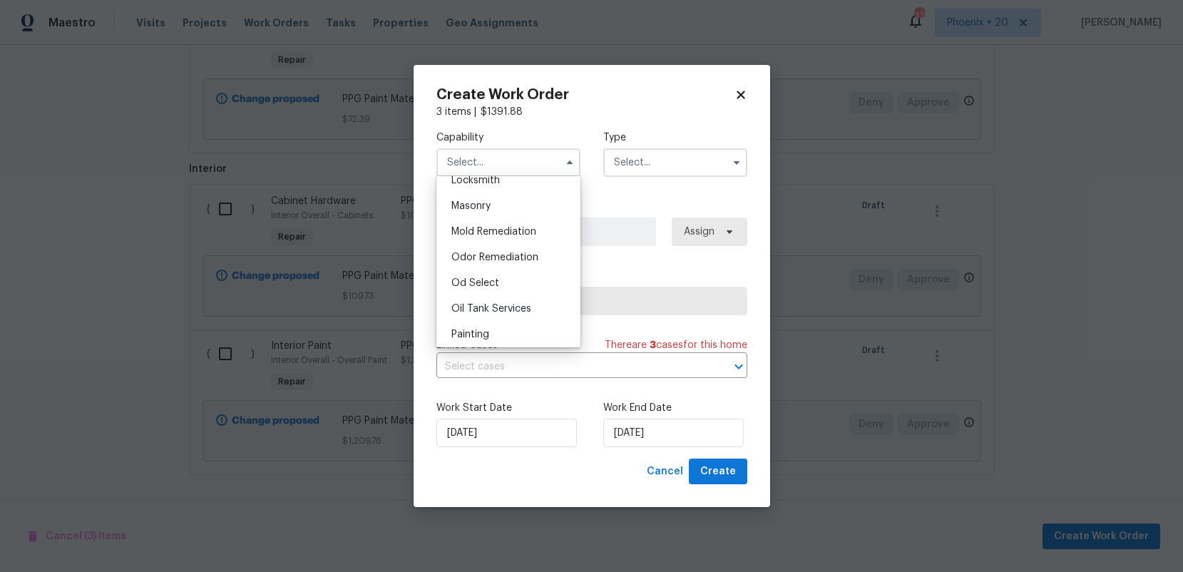
scroll to position [1098, 0]
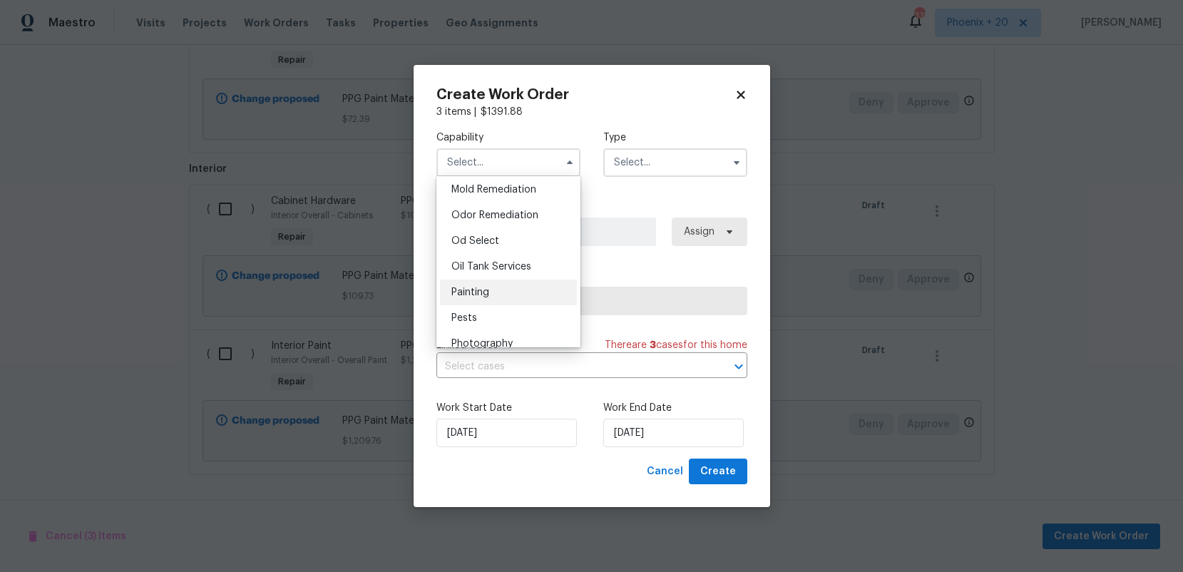
click at [504, 294] on div "Painting" at bounding box center [508, 293] width 137 height 26
type input "Painting"
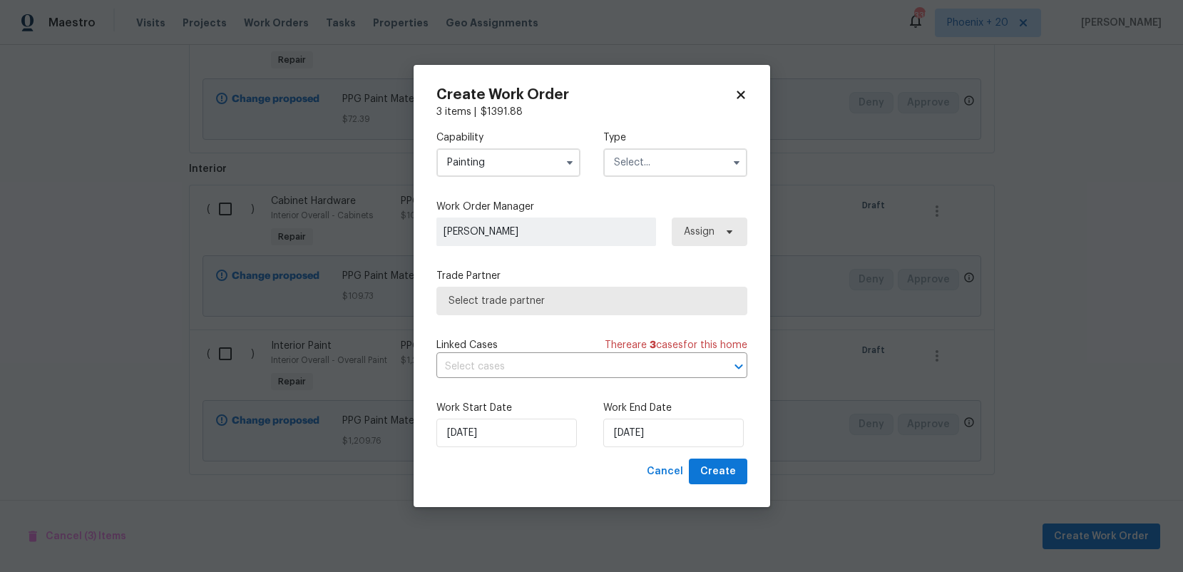
click at [640, 172] on input "text" at bounding box center [675, 162] width 144 height 29
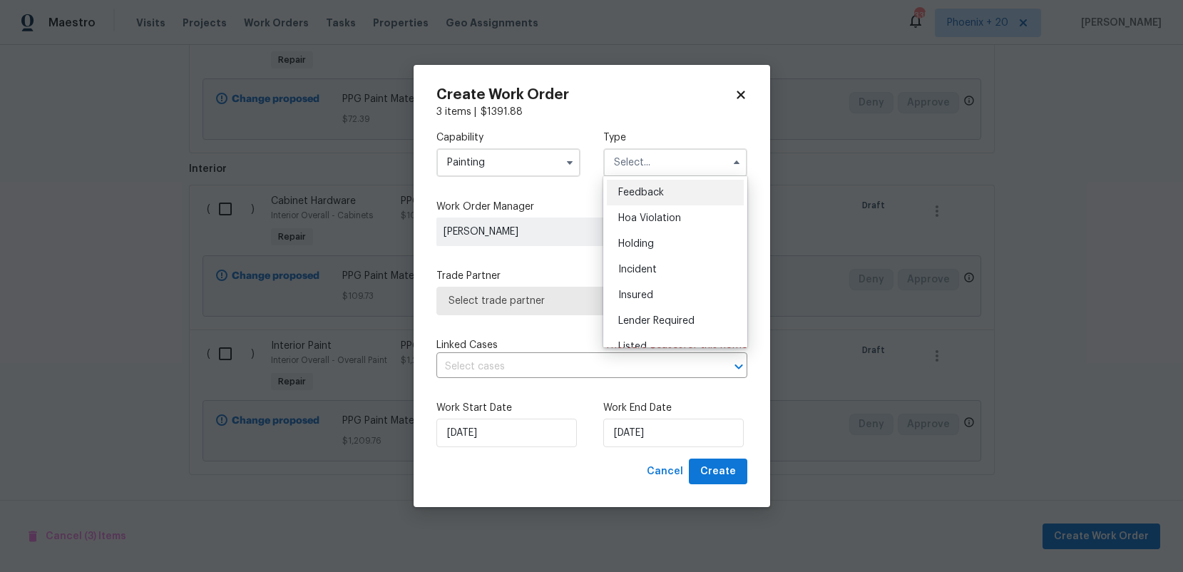
scroll to position [324, 0]
click at [657, 225] on span "Renovation" at bounding box center [644, 228] width 53 height 10
type input "Renovation"
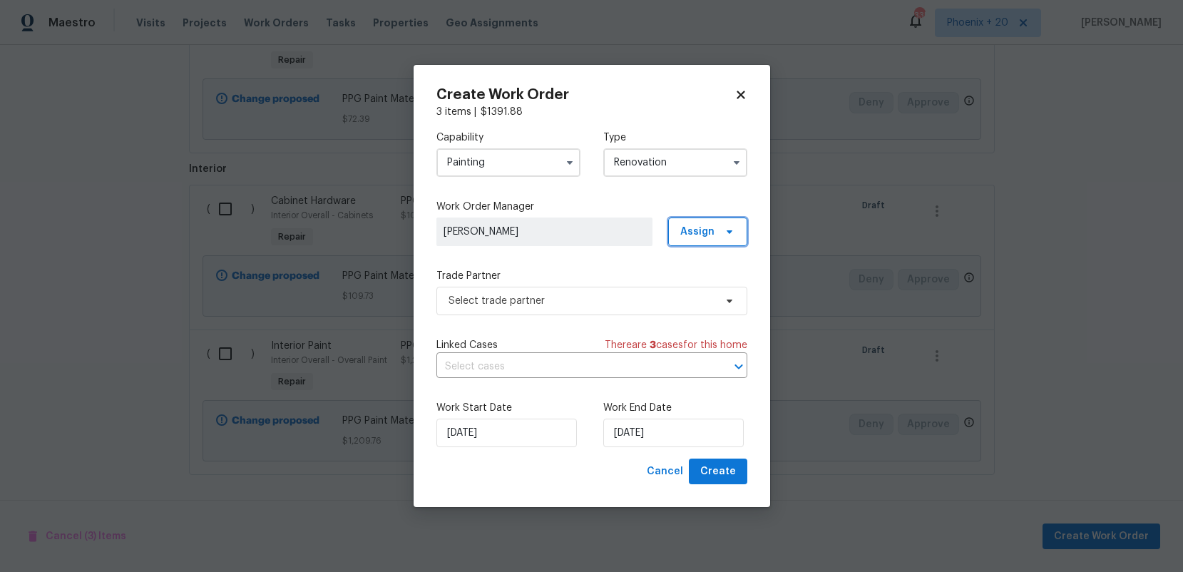
click at [701, 232] on span "Assign" at bounding box center [697, 232] width 34 height 14
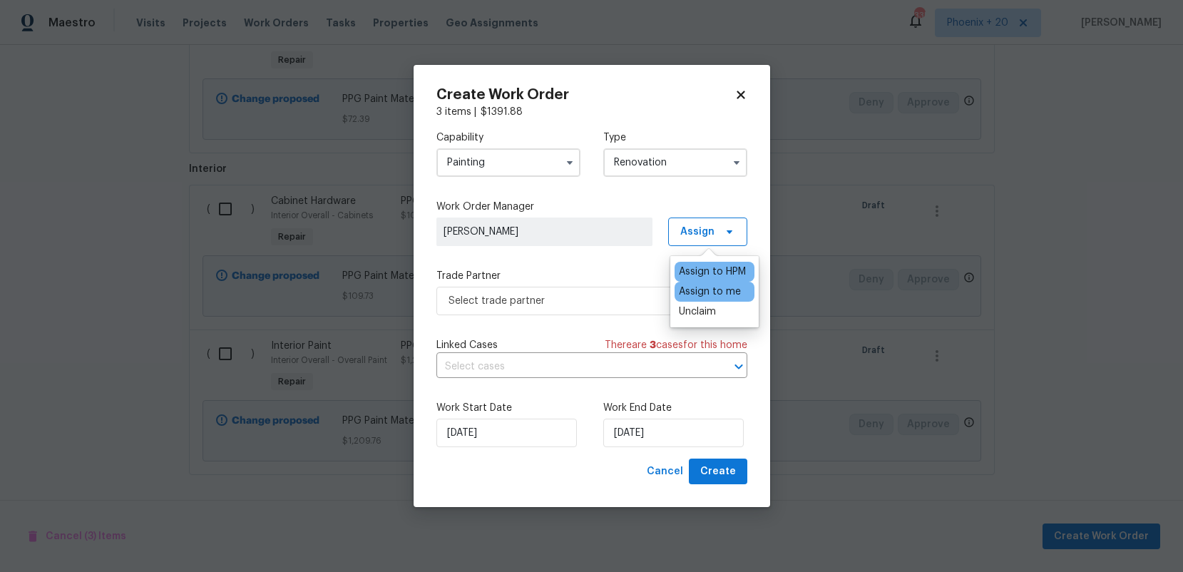
click at [714, 282] on div "Assign to me" at bounding box center [715, 292] width 80 height 20
click at [713, 289] on div "Assign to me" at bounding box center [710, 292] width 62 height 14
click at [632, 279] on label "Trade Partner" at bounding box center [592, 276] width 311 height 14
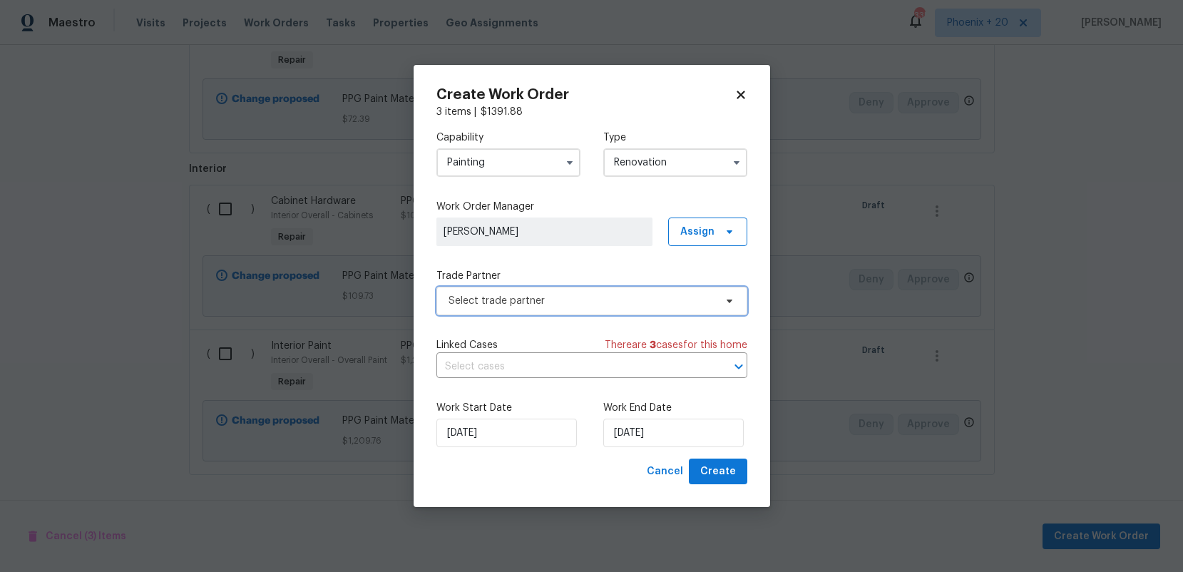
click at [628, 294] on span "Select trade partner" at bounding box center [582, 301] width 266 height 14
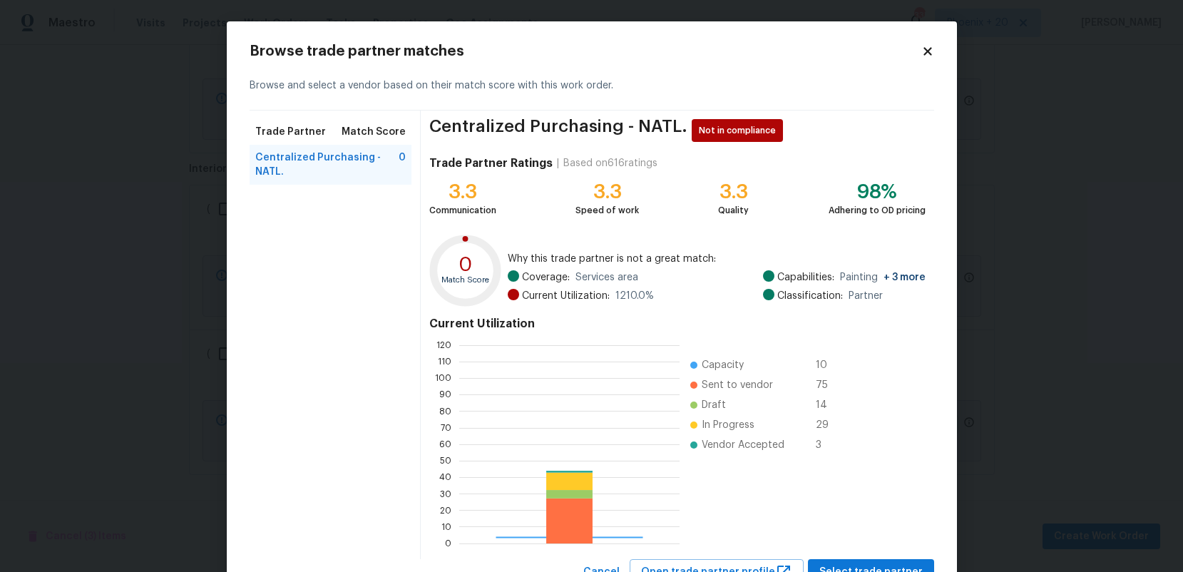
scroll to position [200, 220]
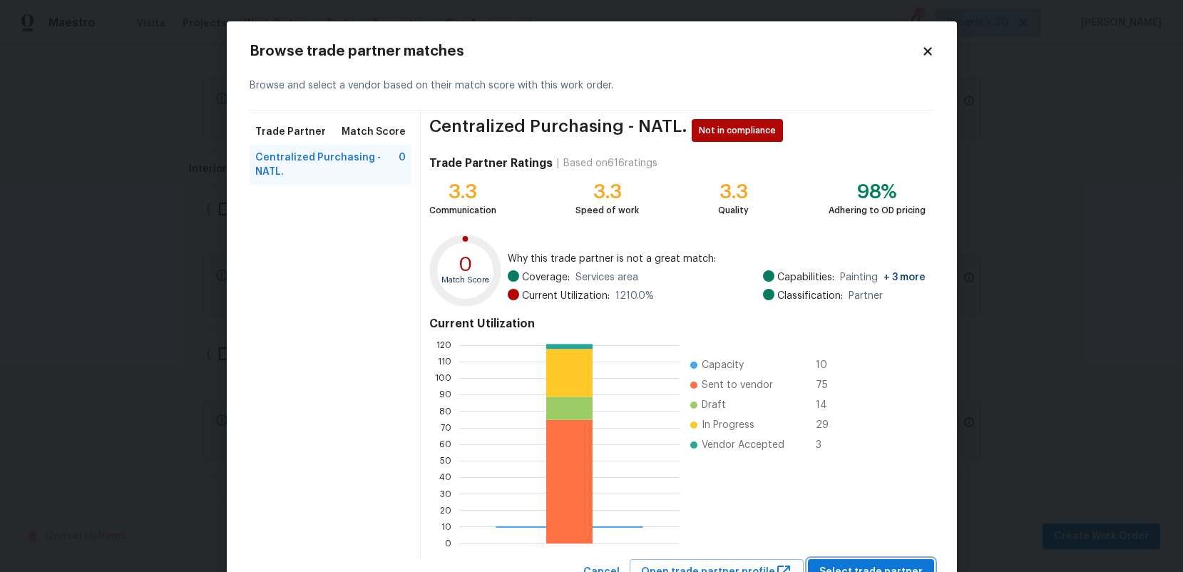
click at [885, 563] on span "Select trade partner" at bounding box center [871, 572] width 103 height 18
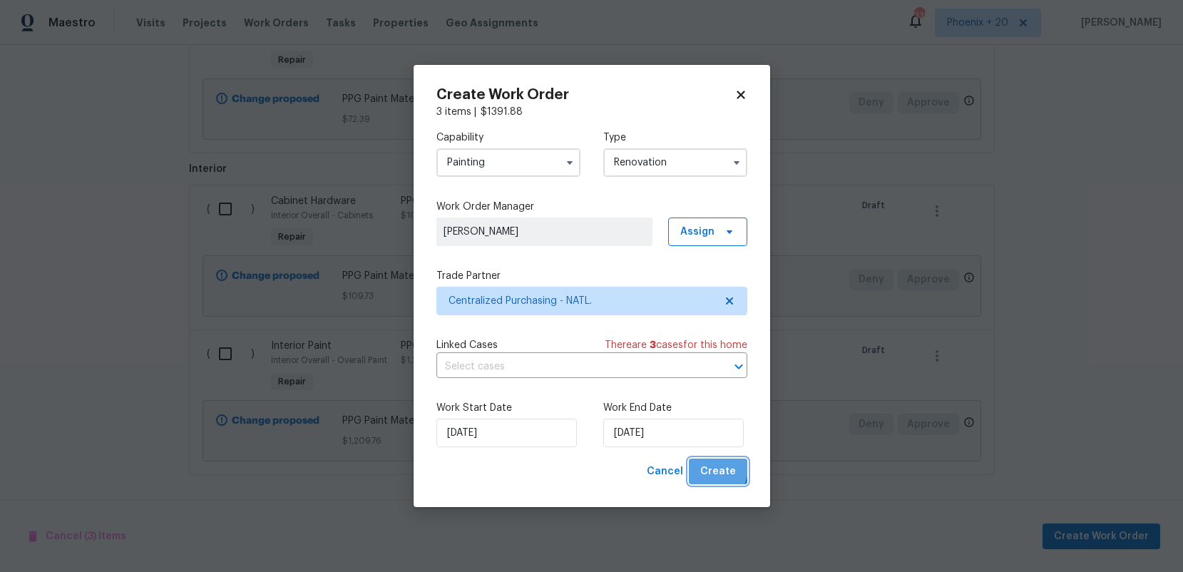
click at [708, 468] on span "Create" at bounding box center [718, 472] width 36 height 18
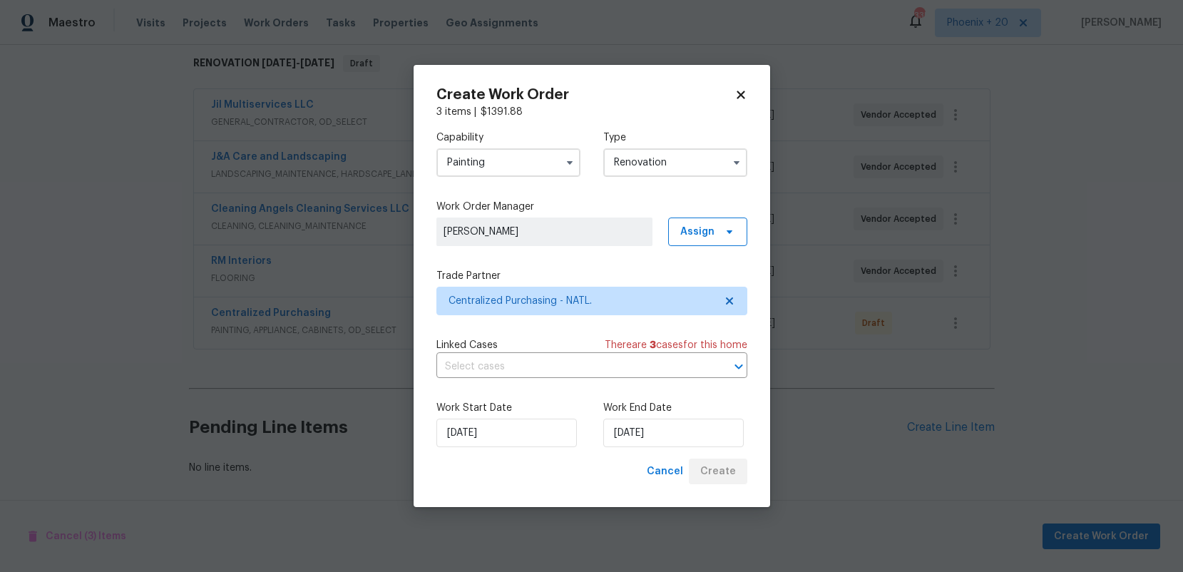
scroll to position [230, 0]
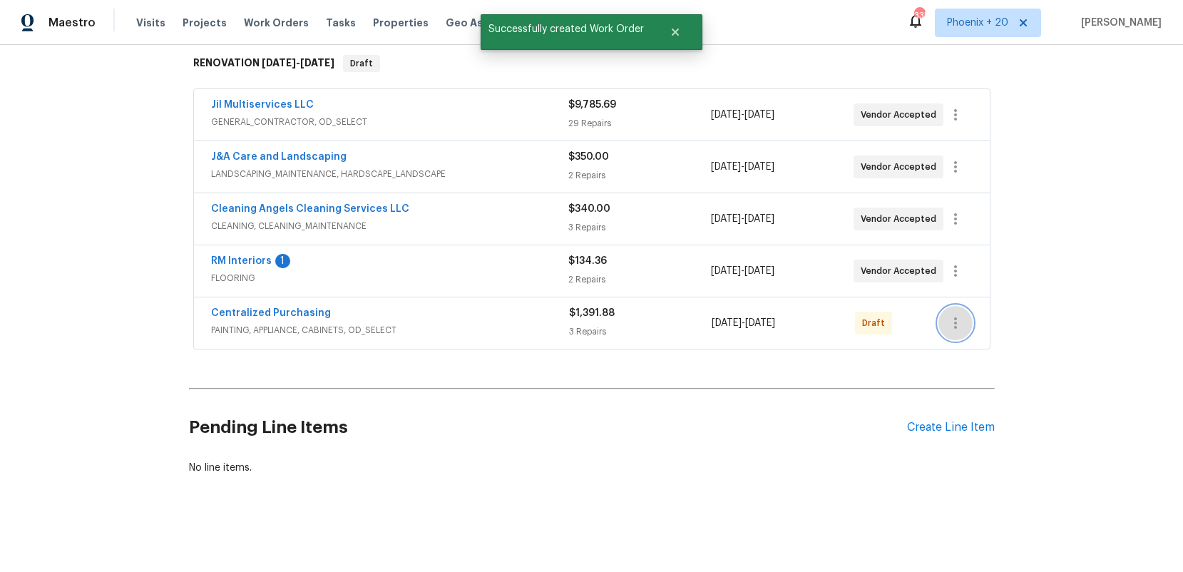
click at [961, 328] on icon "button" at bounding box center [955, 323] width 17 height 17
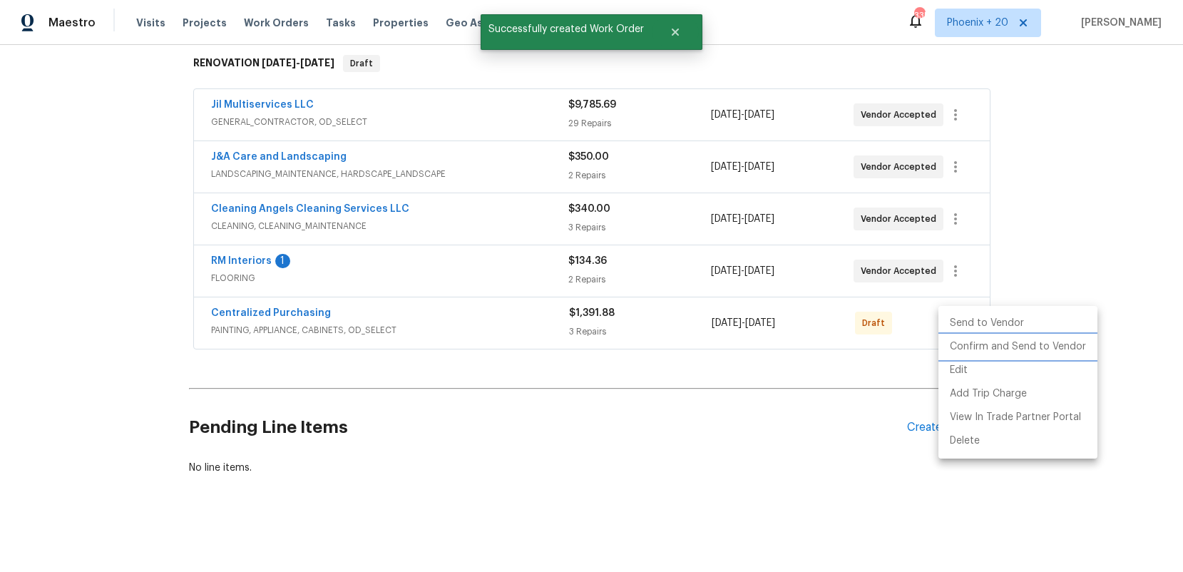
click at [959, 346] on li "Confirm and Send to Vendor" at bounding box center [1018, 347] width 159 height 24
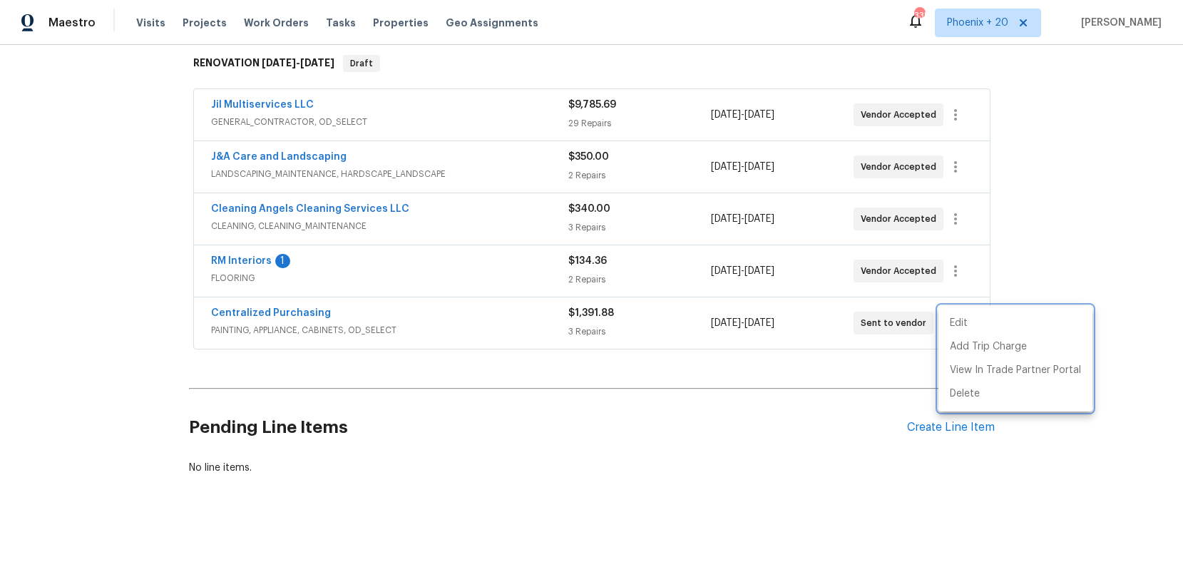
click at [635, 317] on div at bounding box center [591, 286] width 1183 height 572
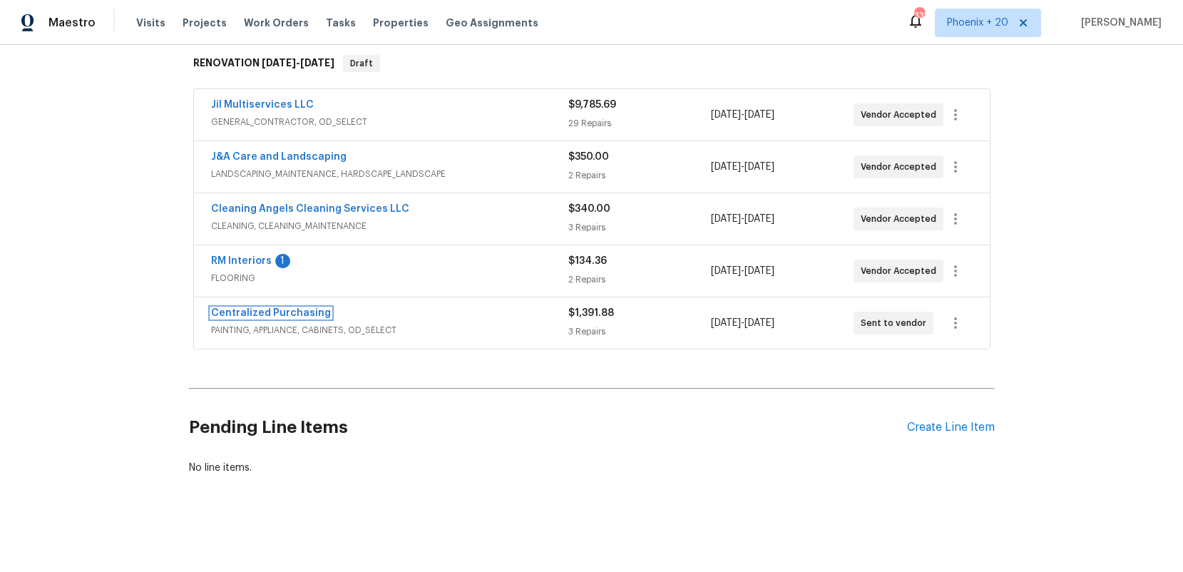
click at [307, 309] on link "Centralized Purchasing" at bounding box center [271, 313] width 120 height 10
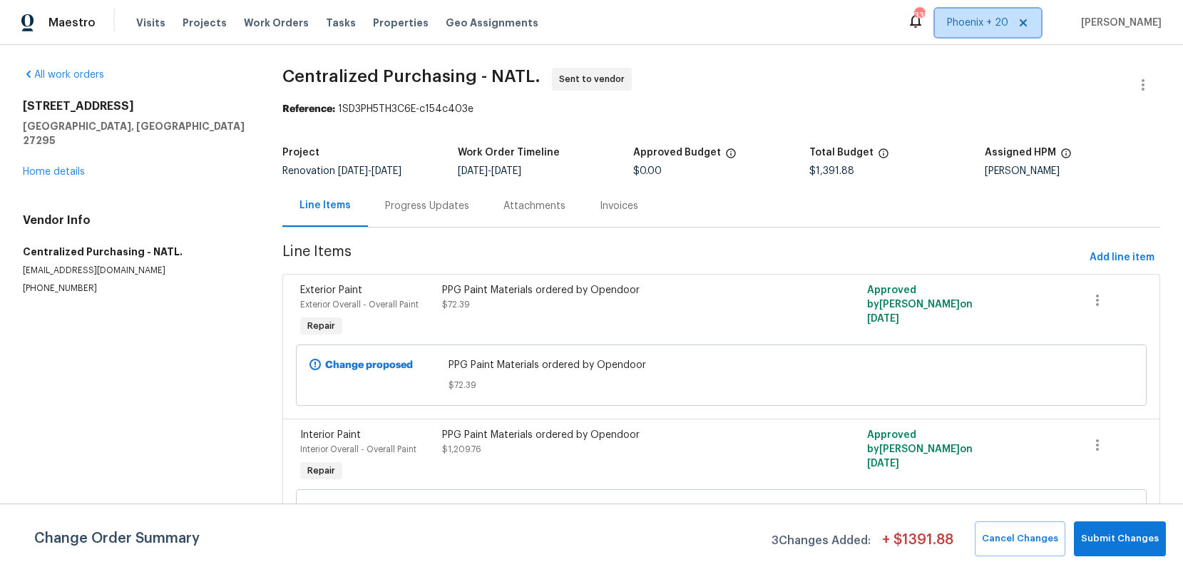
click at [970, 28] on span "Phoenix + 20" at bounding box center [977, 23] width 61 height 14
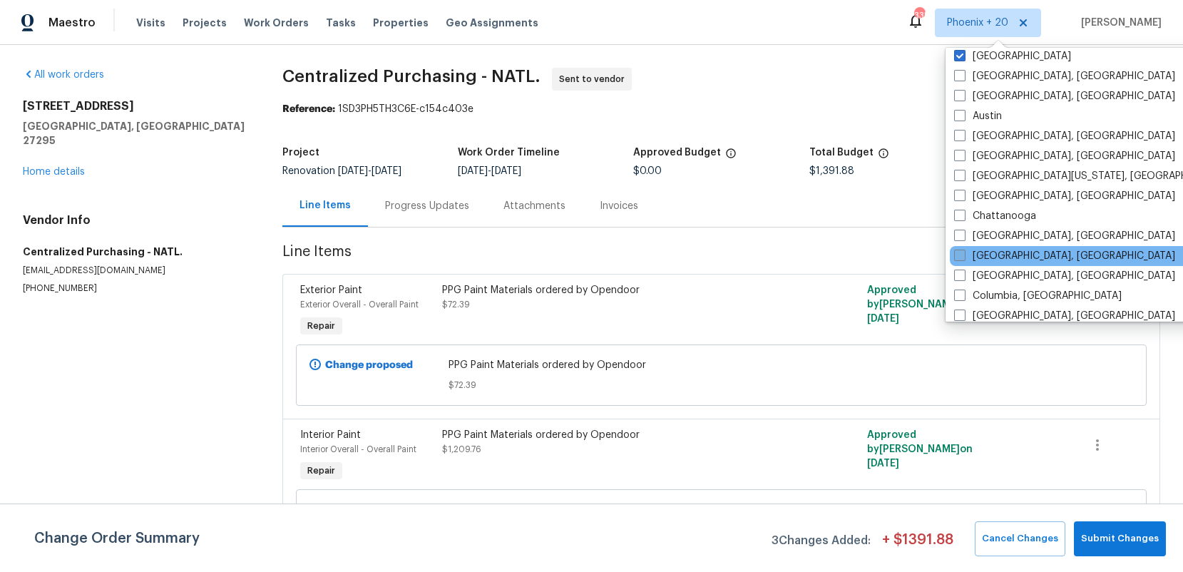
scroll to position [489, 0]
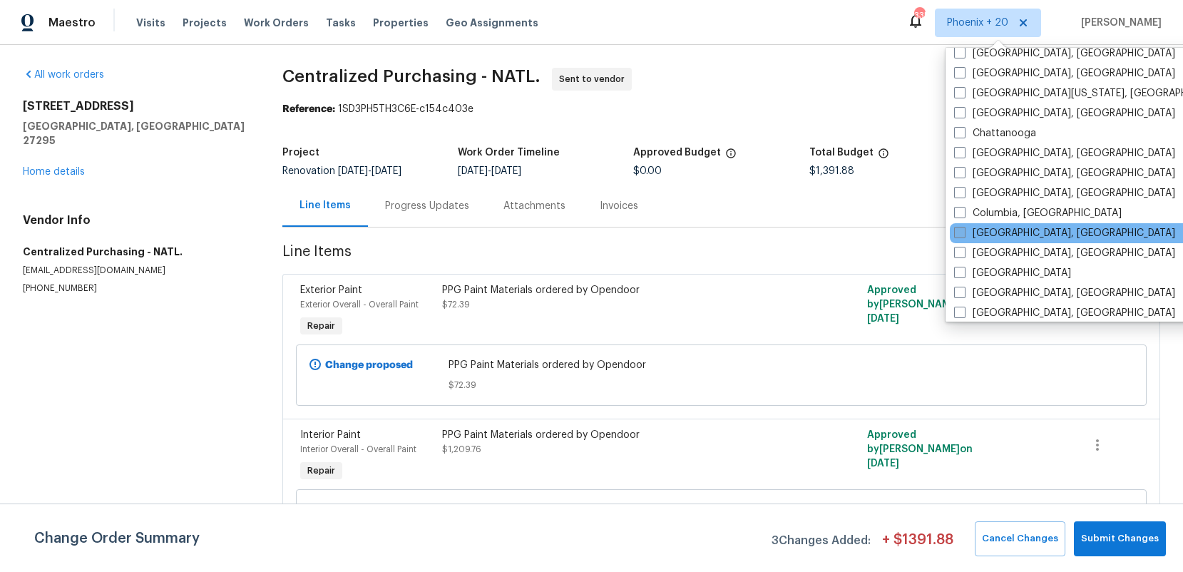
click at [1007, 226] on label "[GEOGRAPHIC_DATA], [GEOGRAPHIC_DATA]" at bounding box center [1064, 233] width 221 height 14
click at [964, 226] on input "[GEOGRAPHIC_DATA], [GEOGRAPHIC_DATA]" at bounding box center [958, 230] width 9 height 9
checkbox input "true"
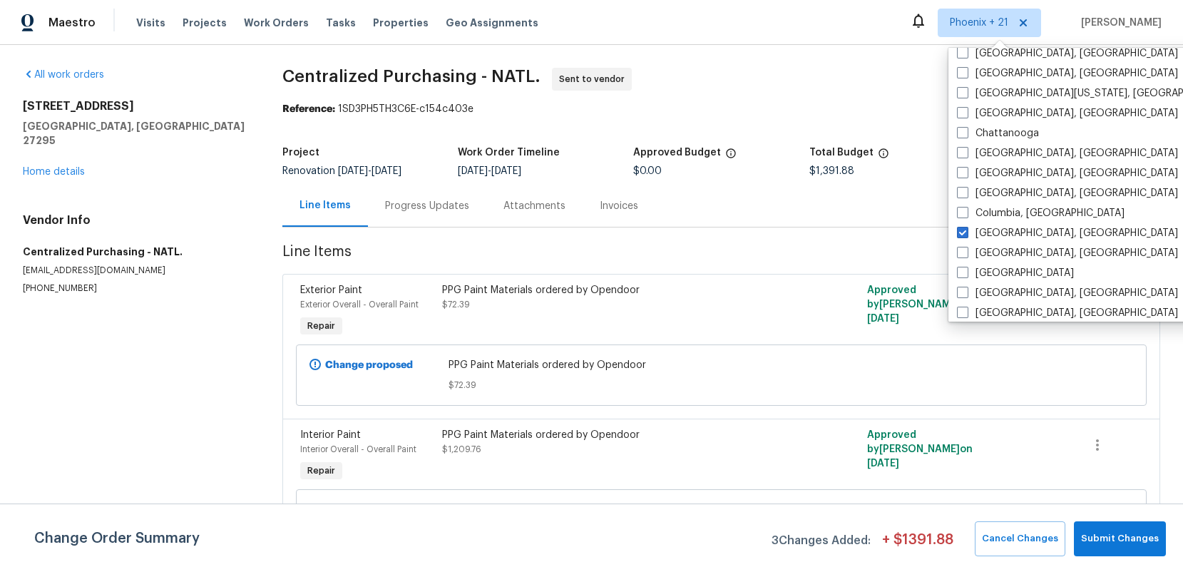
click at [181, 76] on div "All work orders [STREET_ADDRESS][PERSON_NAME] Home details Vendor Info Centrali…" at bounding box center [135, 181] width 225 height 227
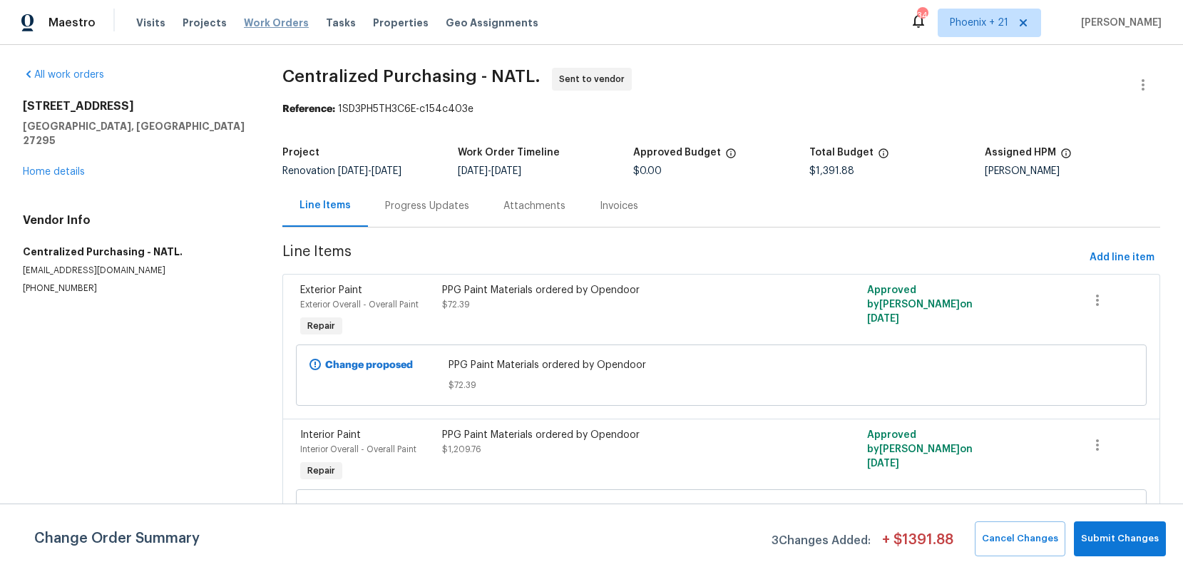
click at [260, 21] on span "Work Orders" at bounding box center [276, 23] width 65 height 14
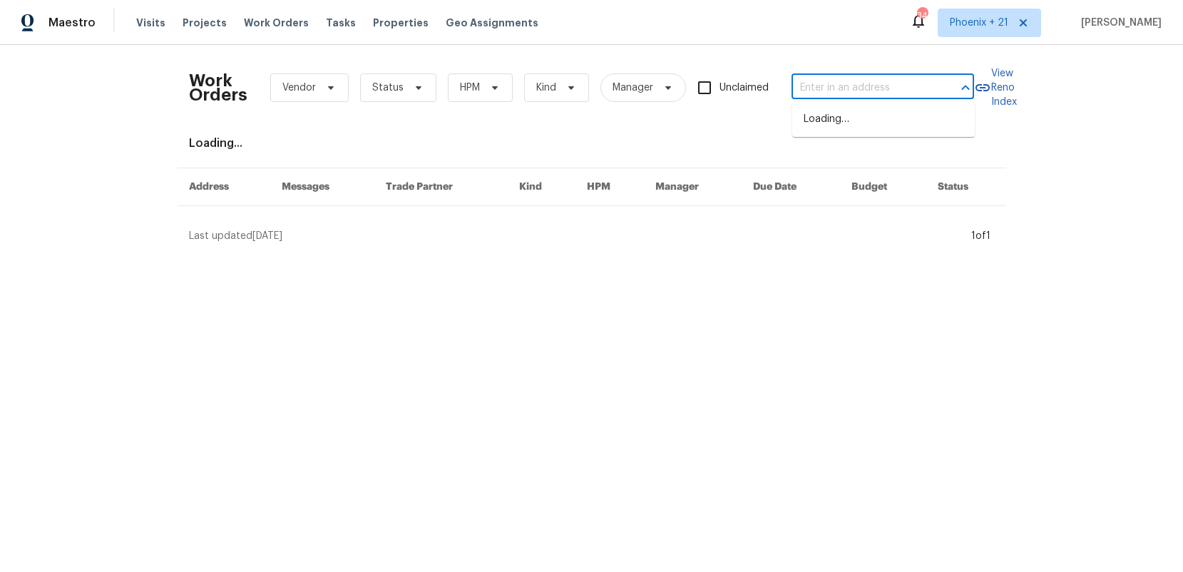
click at [822, 86] on input "text" at bounding box center [863, 88] width 143 height 22
paste input "[STREET_ADDRESS][PERSON_NAME]"
type input "[STREET_ADDRESS][PERSON_NAME]"
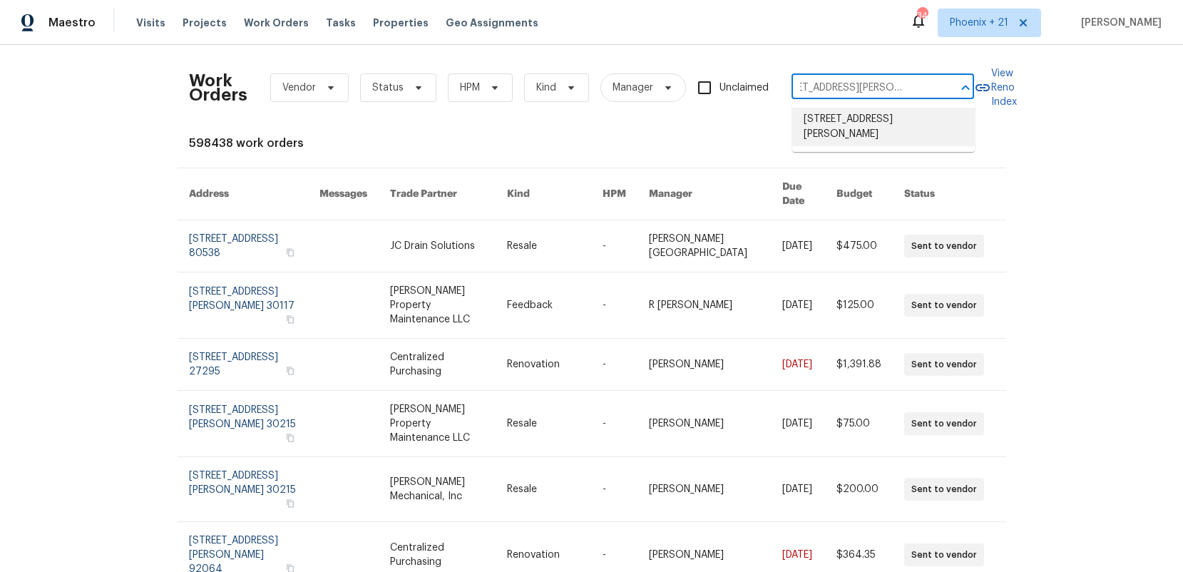
click at [820, 123] on li "[STREET_ADDRESS][PERSON_NAME]" at bounding box center [883, 127] width 183 height 39
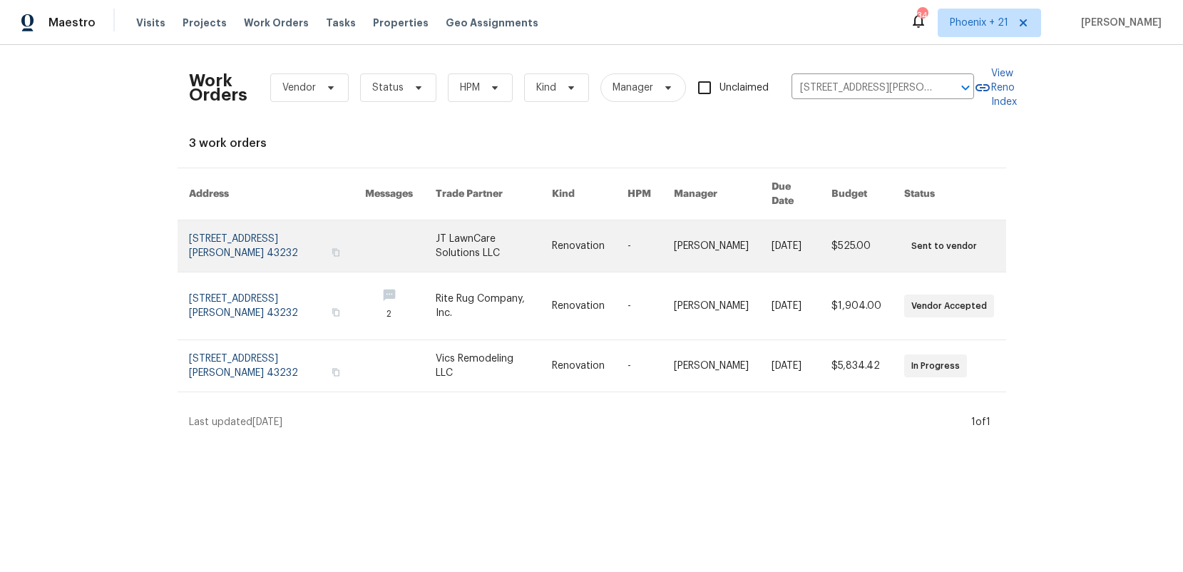
click at [436, 220] on link at bounding box center [494, 245] width 116 height 51
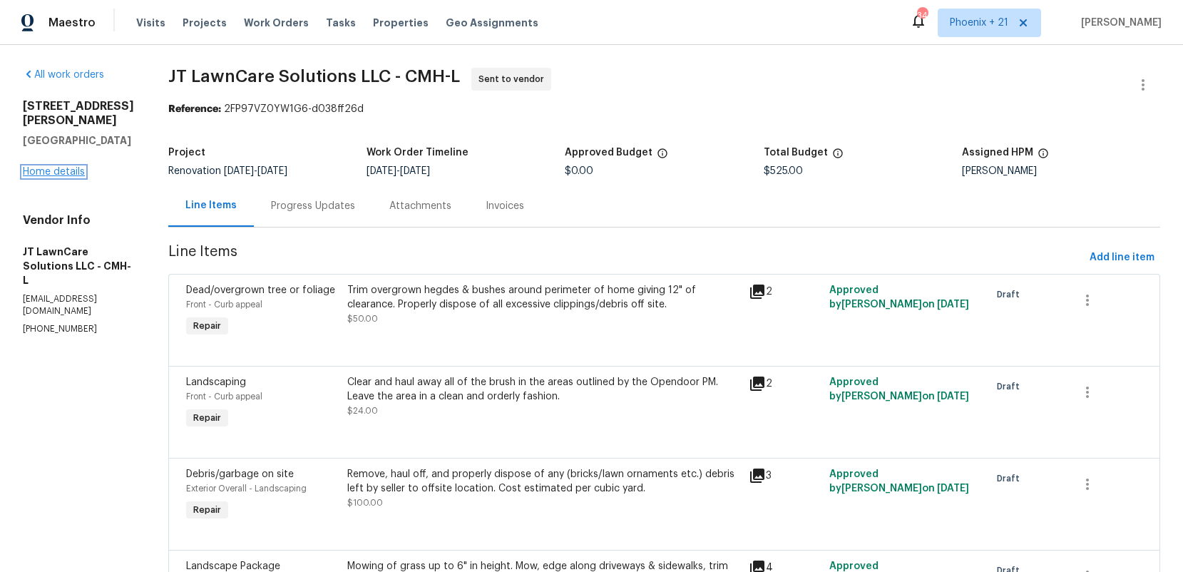
click at [76, 167] on link "Home details" at bounding box center [54, 172] width 62 height 10
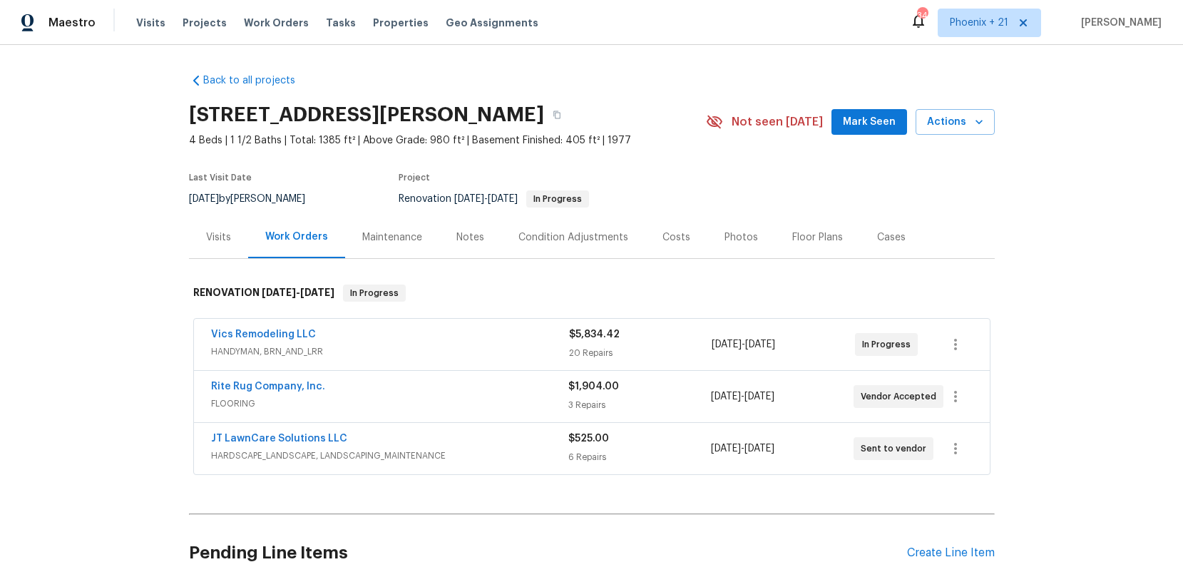
click at [215, 237] on div "Visits" at bounding box center [218, 237] width 25 height 14
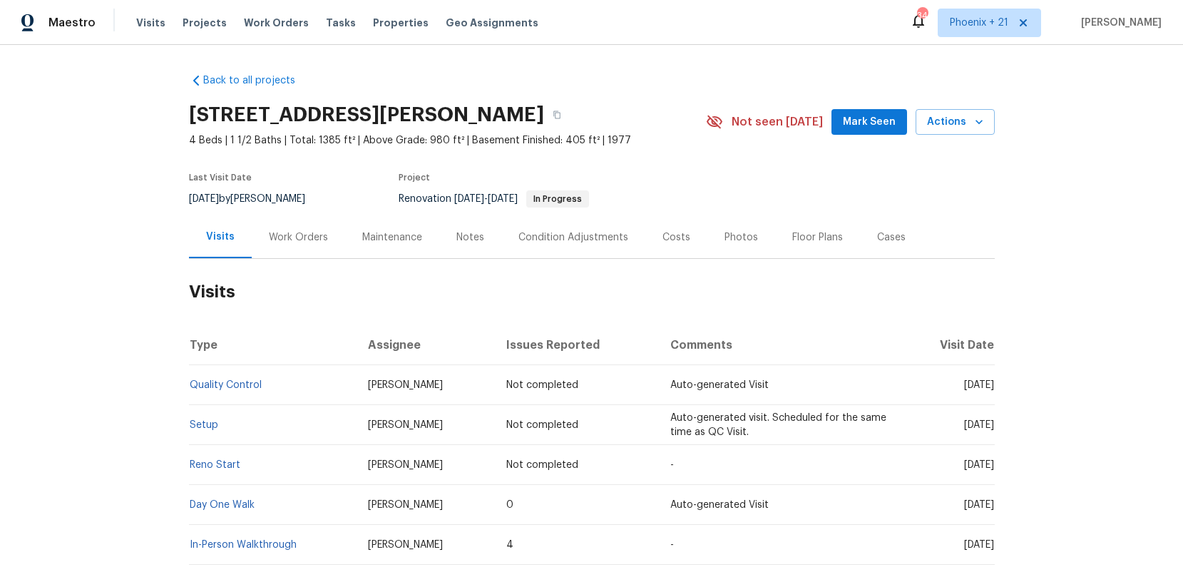
scroll to position [90, 0]
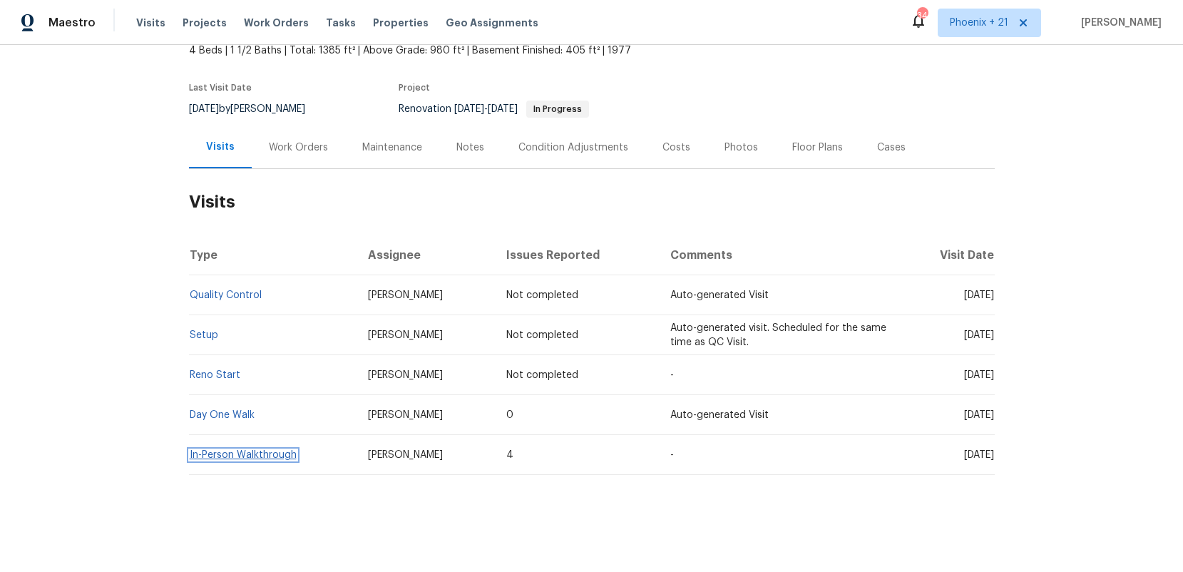
click at [292, 454] on link "In-Person Walkthrough" at bounding box center [243, 455] width 107 height 10
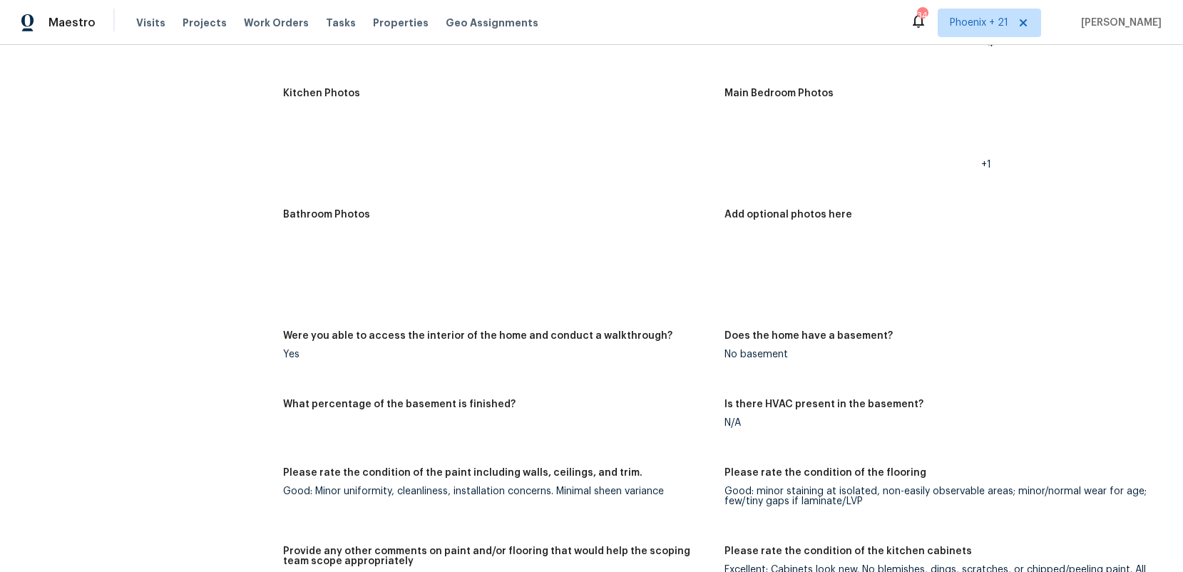
scroll to position [1420, 0]
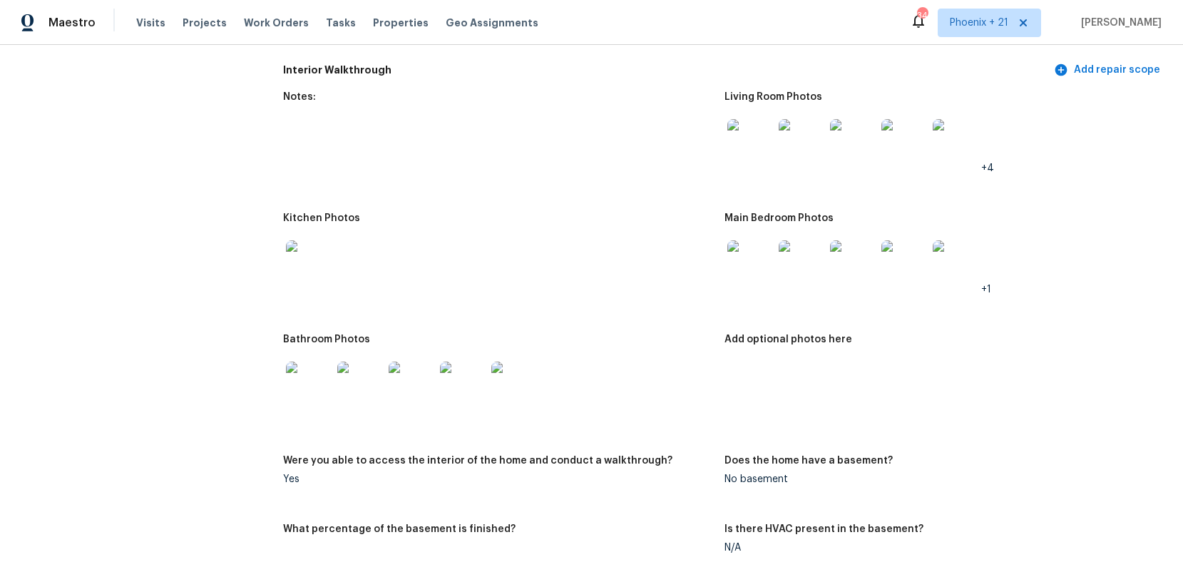
click at [314, 259] on img at bounding box center [309, 263] width 46 height 46
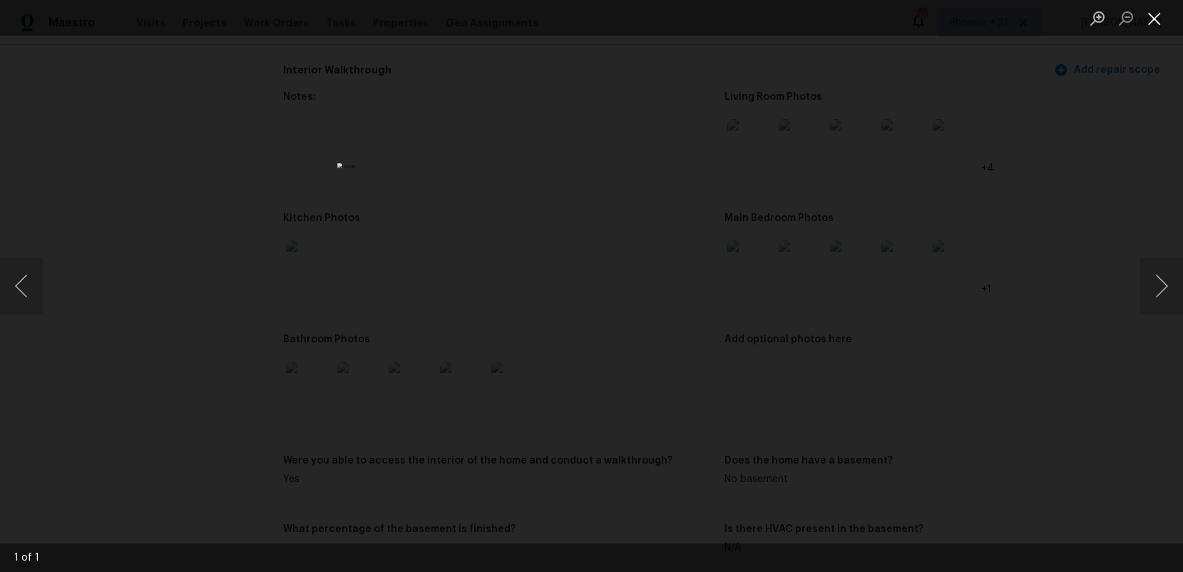
click at [1170, 26] on ul "Lightbox" at bounding box center [1133, 18] width 100 height 36
click at [1164, 25] on button "Close lightbox" at bounding box center [1154, 18] width 29 height 25
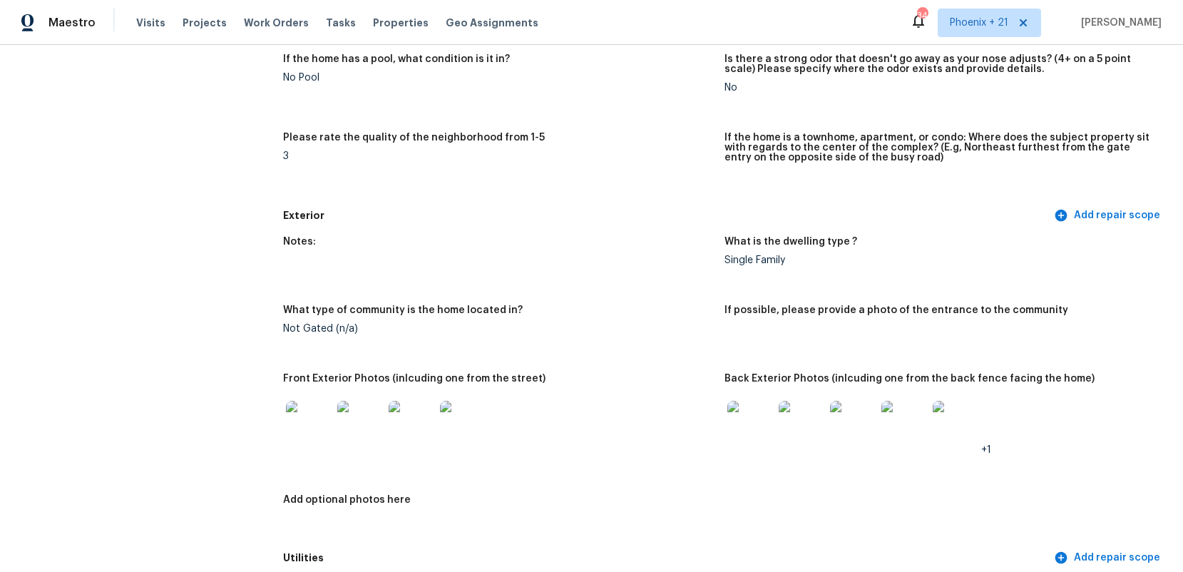
scroll to position [0, 0]
